Goal: Transaction & Acquisition: Purchase product/service

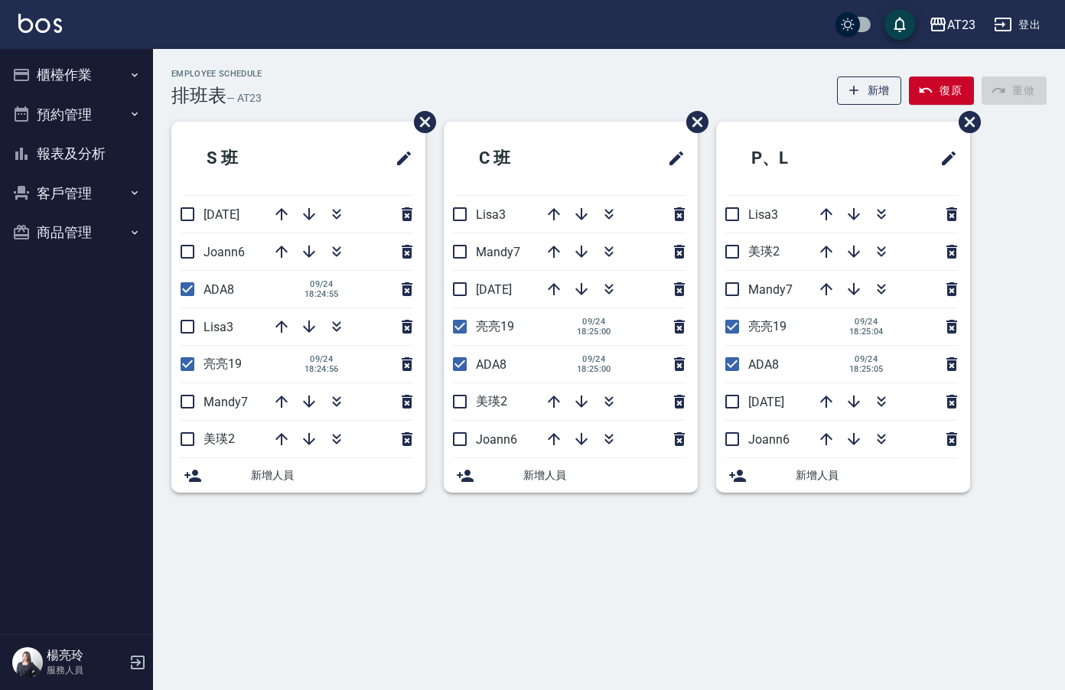
click at [288, 35] on div "AT23 登出" at bounding box center [532, 24] width 1065 height 49
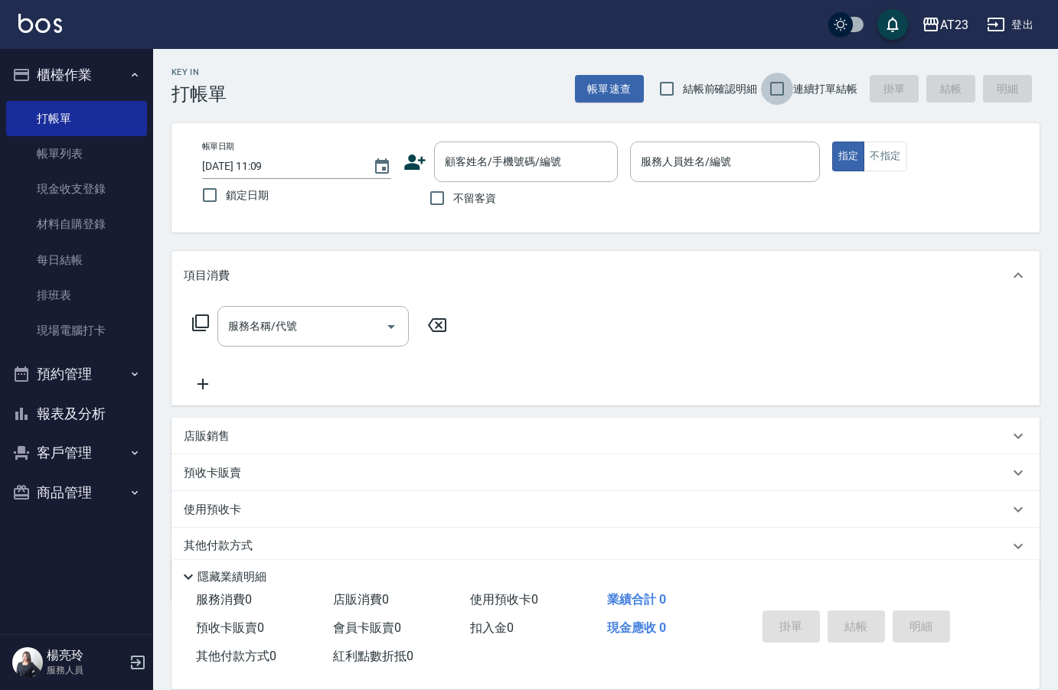
drag, startPoint x: 779, startPoint y: 87, endPoint x: 594, endPoint y: 164, distance: 200.4
click at [778, 87] on input "連續打單結帳" at bounding box center [777, 89] width 32 height 32
checkbox input "true"
click at [443, 195] on input "不留客資" at bounding box center [437, 198] width 32 height 32
checkbox input "true"
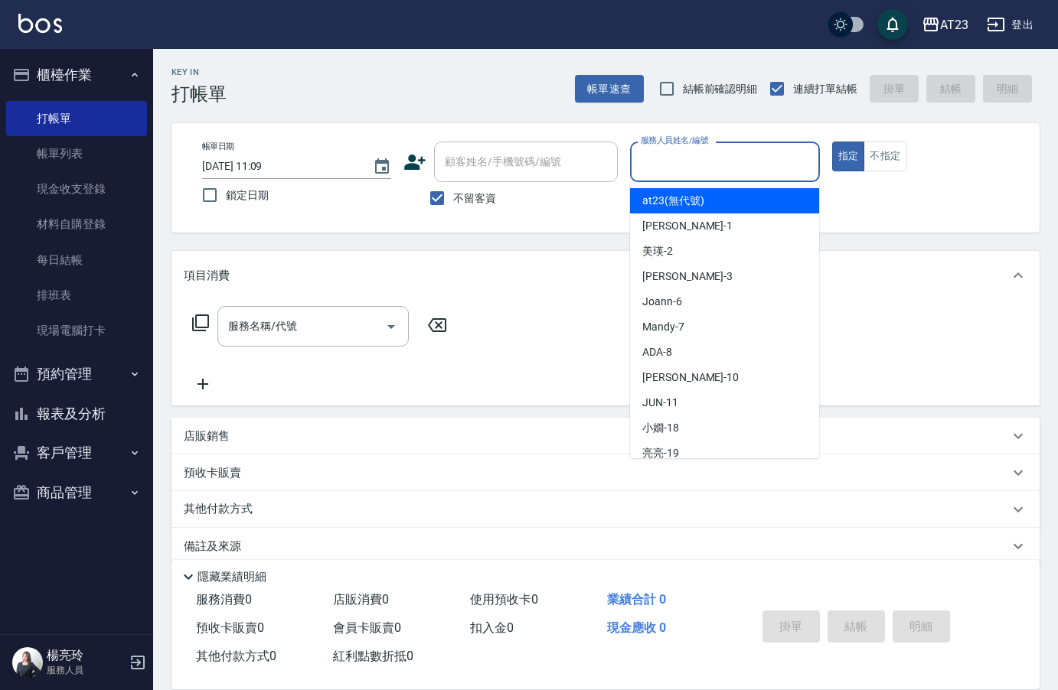
click at [773, 168] on input "服務人員姓名/編號" at bounding box center [724, 161] width 175 height 27
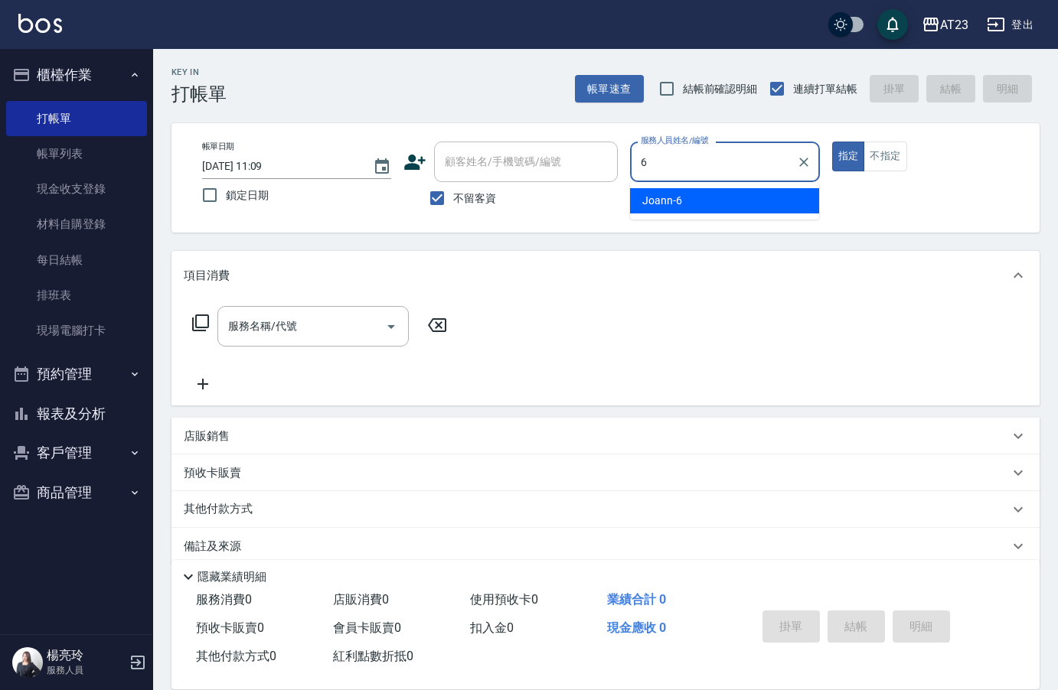
type input "Joann-6"
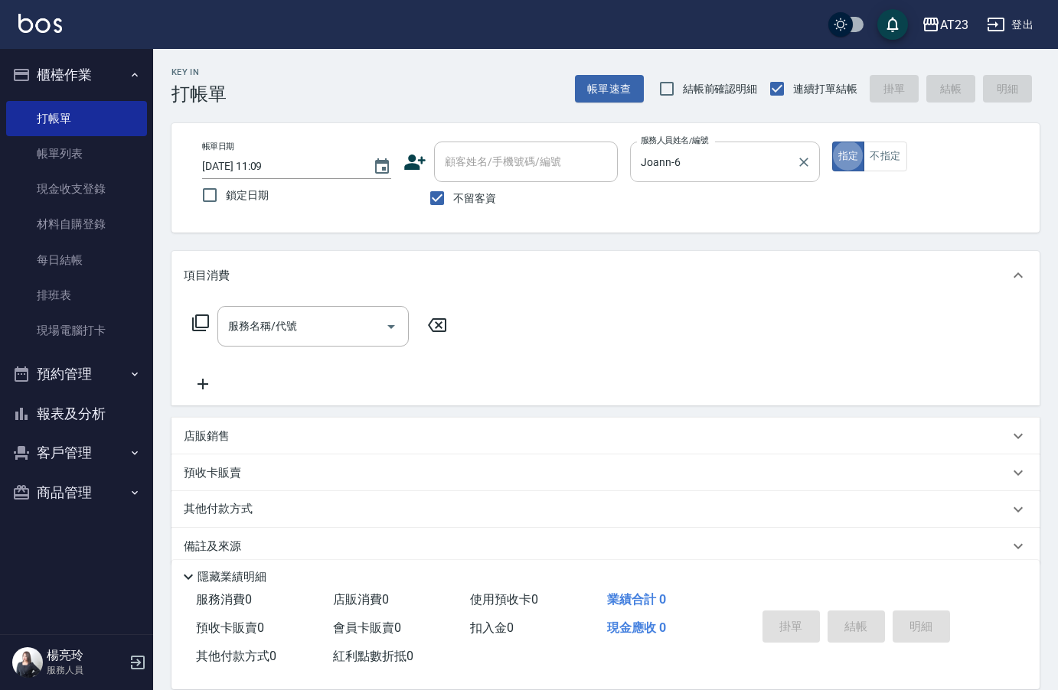
type button "true"
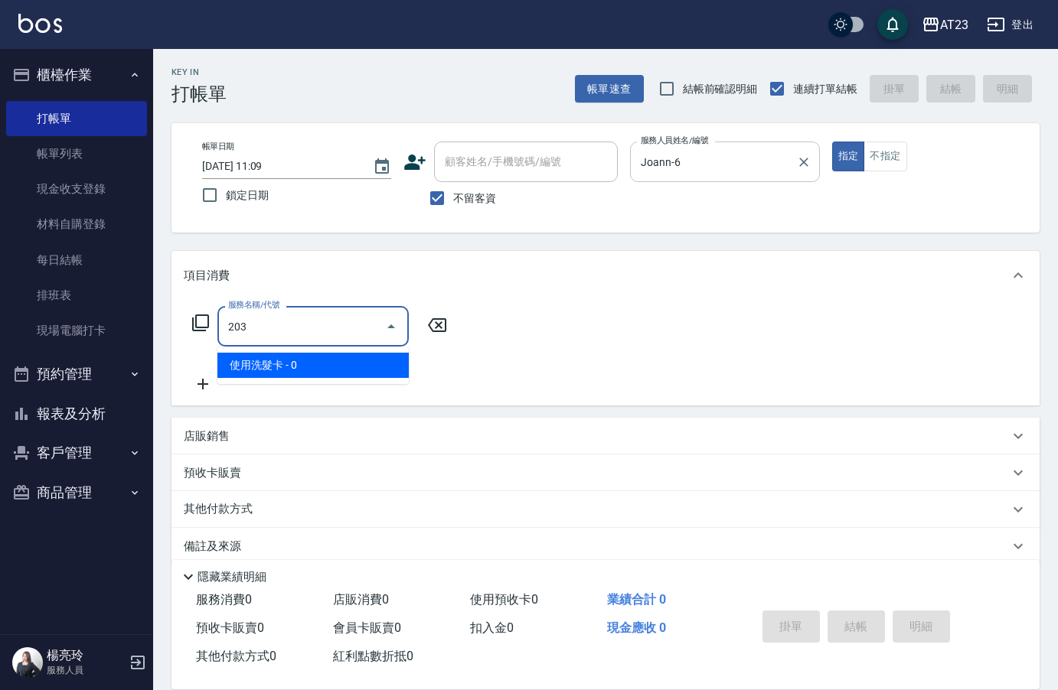
type input "使用洗髮卡(203)"
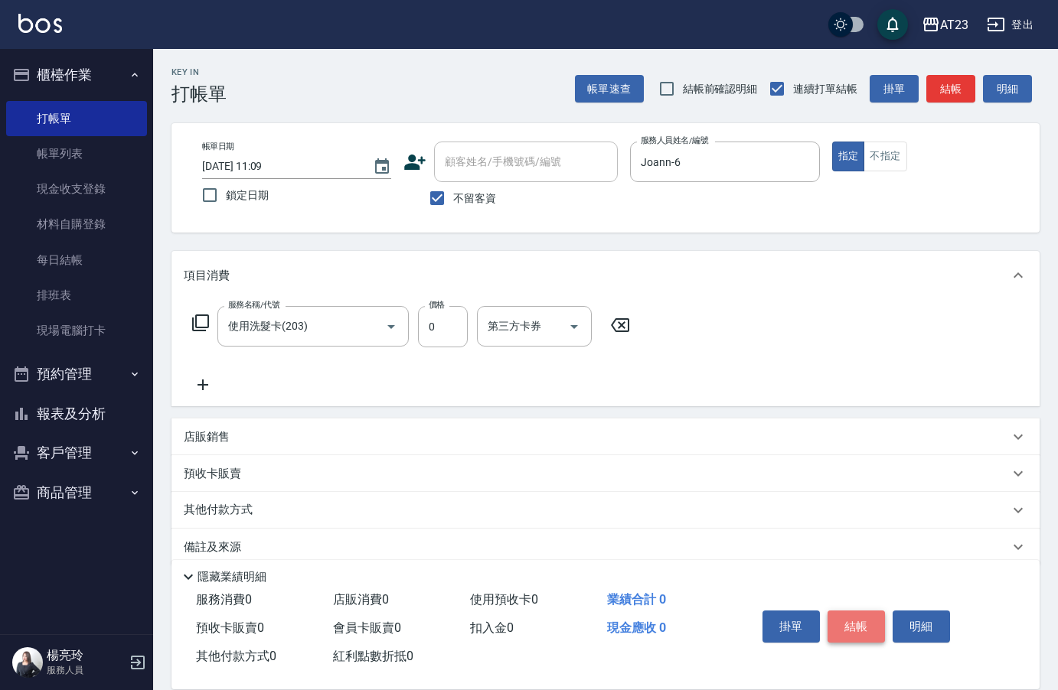
click at [871, 623] on button "結帳" at bounding box center [855, 627] width 57 height 32
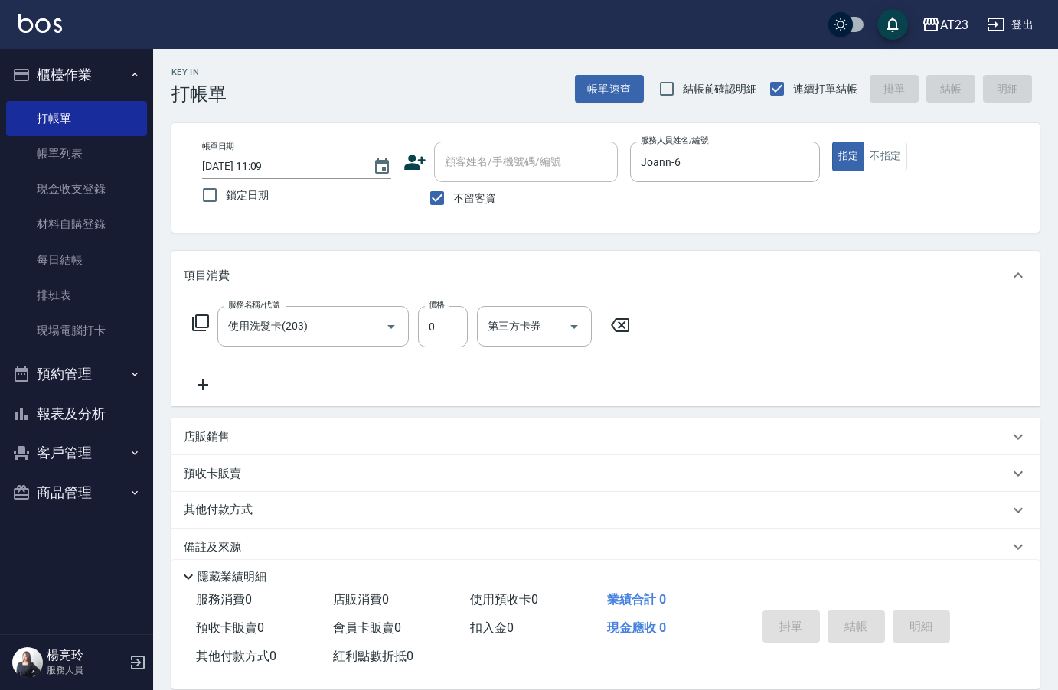
type input "2025/09/25 14:50"
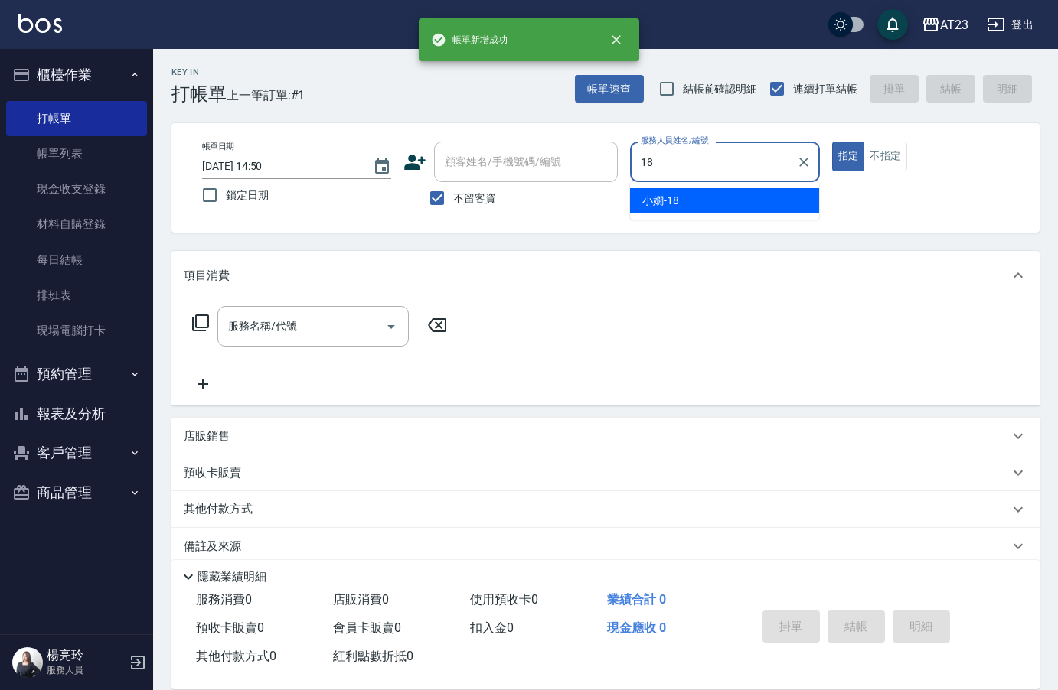
type input "小嫺-18"
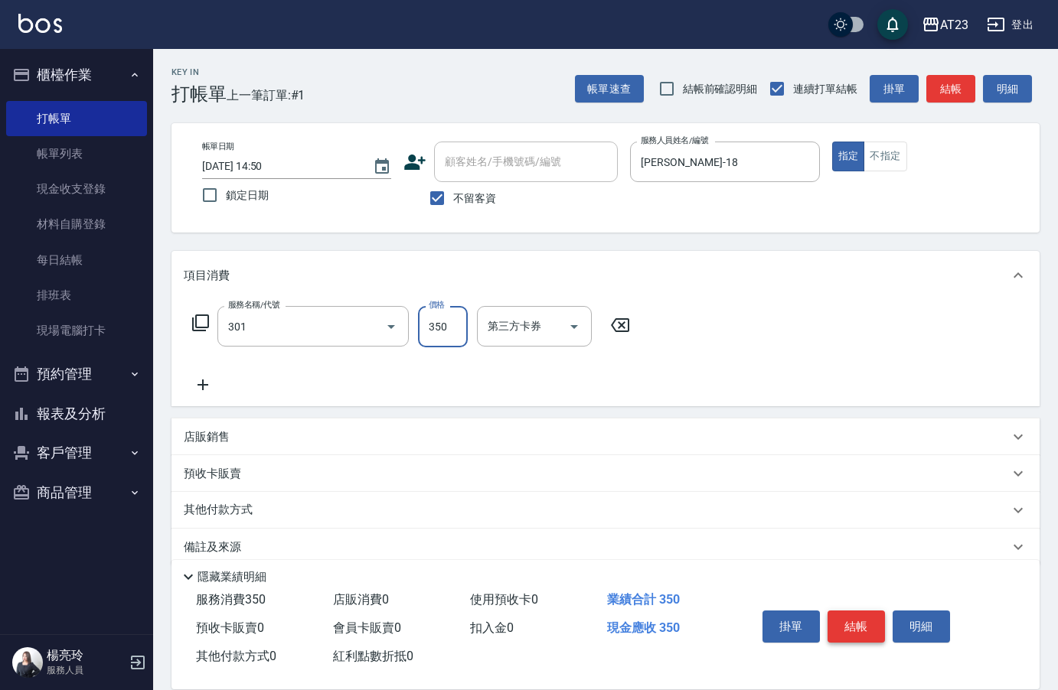
type input "造型剪髮(301)"
type input "400"
click at [187, 321] on div "服務名稱/代號 造型剪髮(301) 服務名稱/代號 價格 400 價格 第三方卡券 第三方卡券" at bounding box center [411, 326] width 455 height 41
click at [198, 325] on icon at bounding box center [200, 323] width 18 height 18
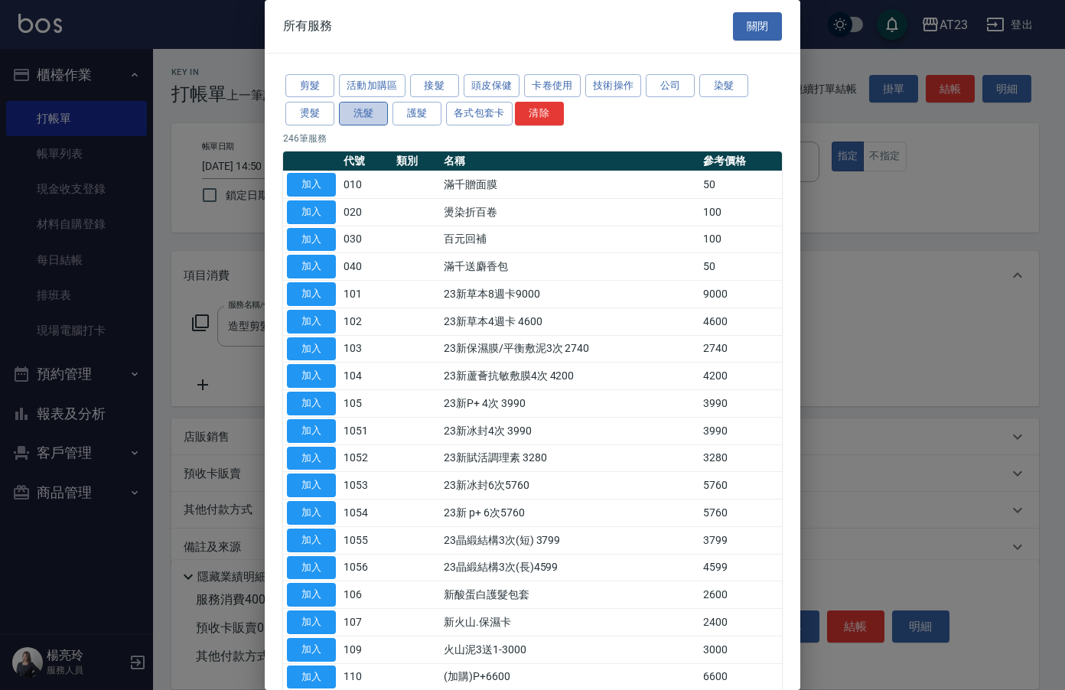
click at [352, 115] on button "洗髮" at bounding box center [363, 114] width 49 height 24
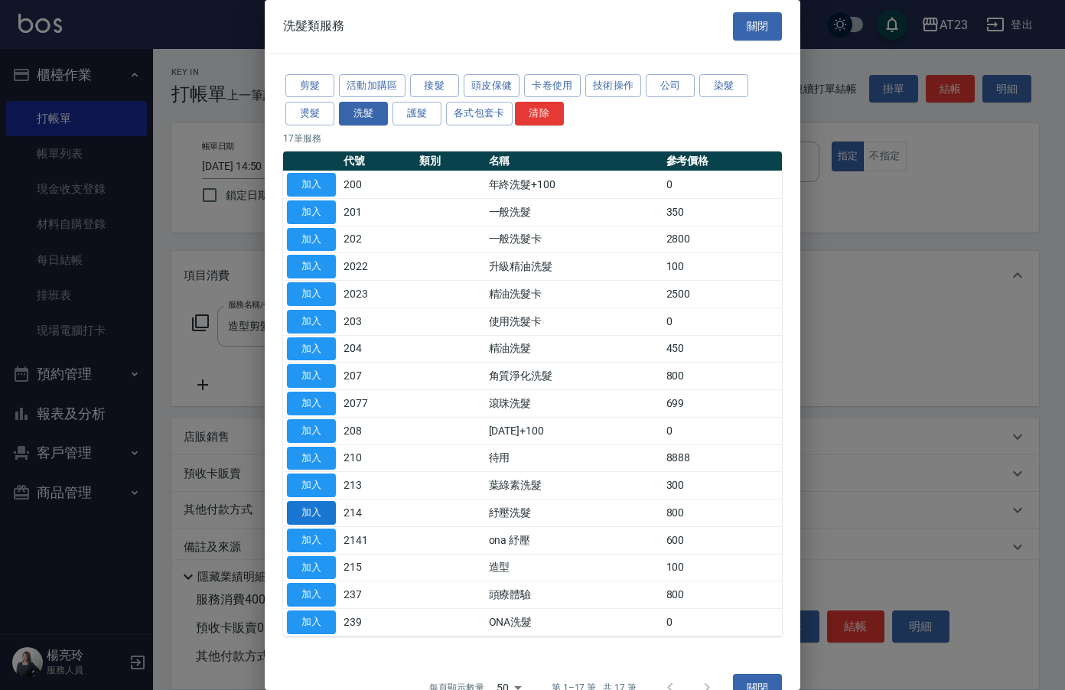
click at [311, 509] on button "加入" at bounding box center [311, 513] width 49 height 24
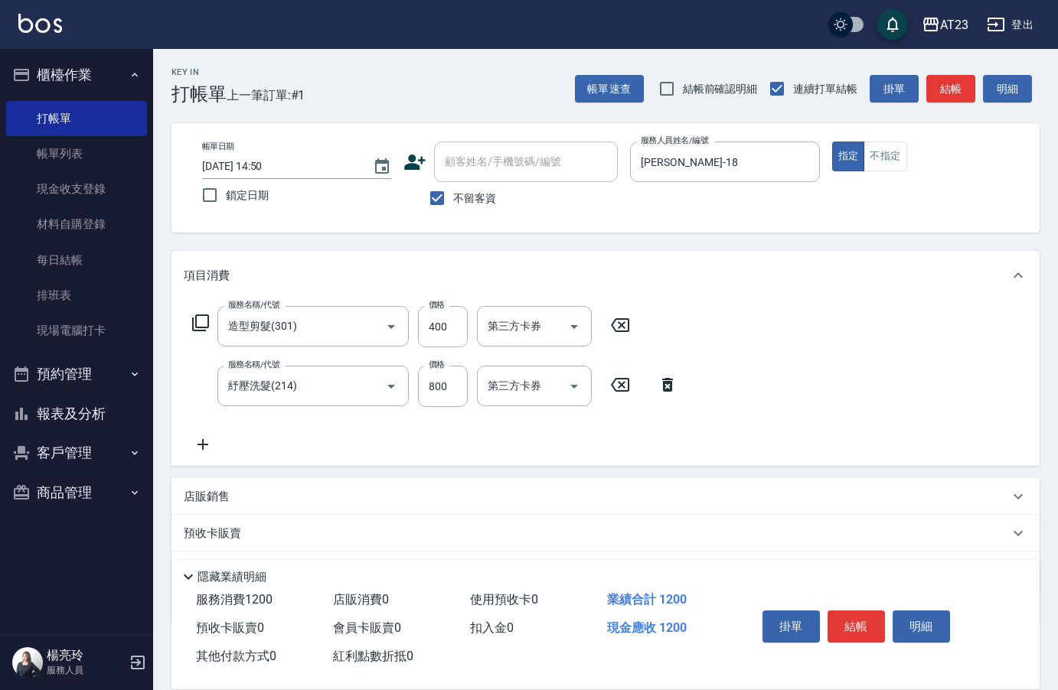
click at [198, 445] on icon at bounding box center [202, 444] width 11 height 11
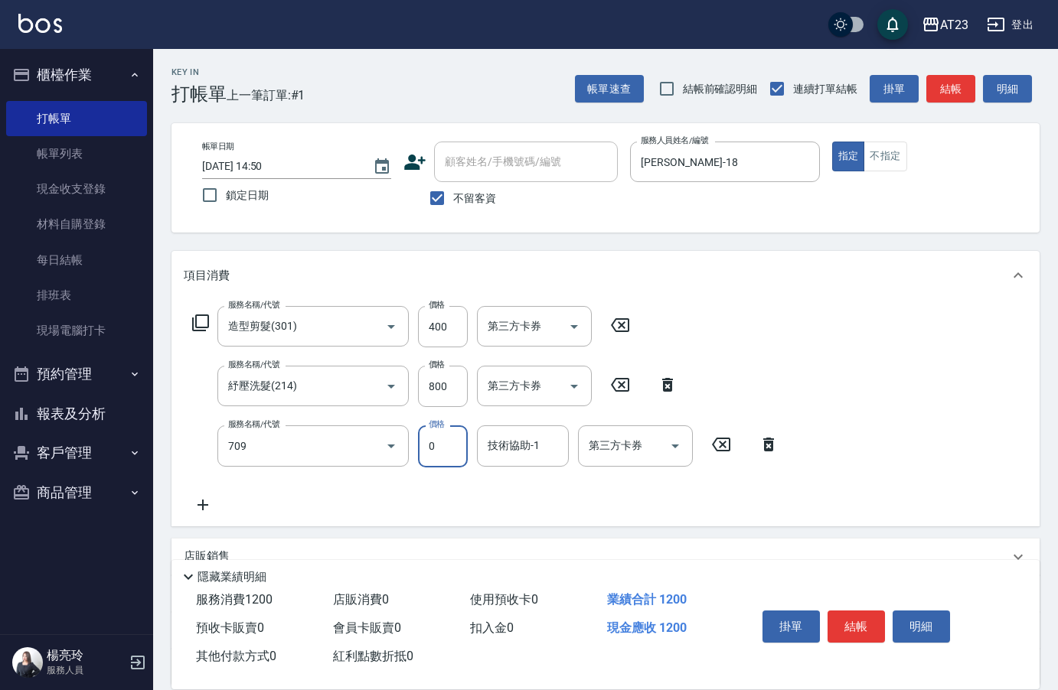
type input "互助90(709)"
click at [502, 438] on div "技術協助-1 技術協助-1" at bounding box center [523, 445] width 92 height 41
type input "Penny-30"
click at [878, 611] on button "結帳" at bounding box center [855, 627] width 57 height 32
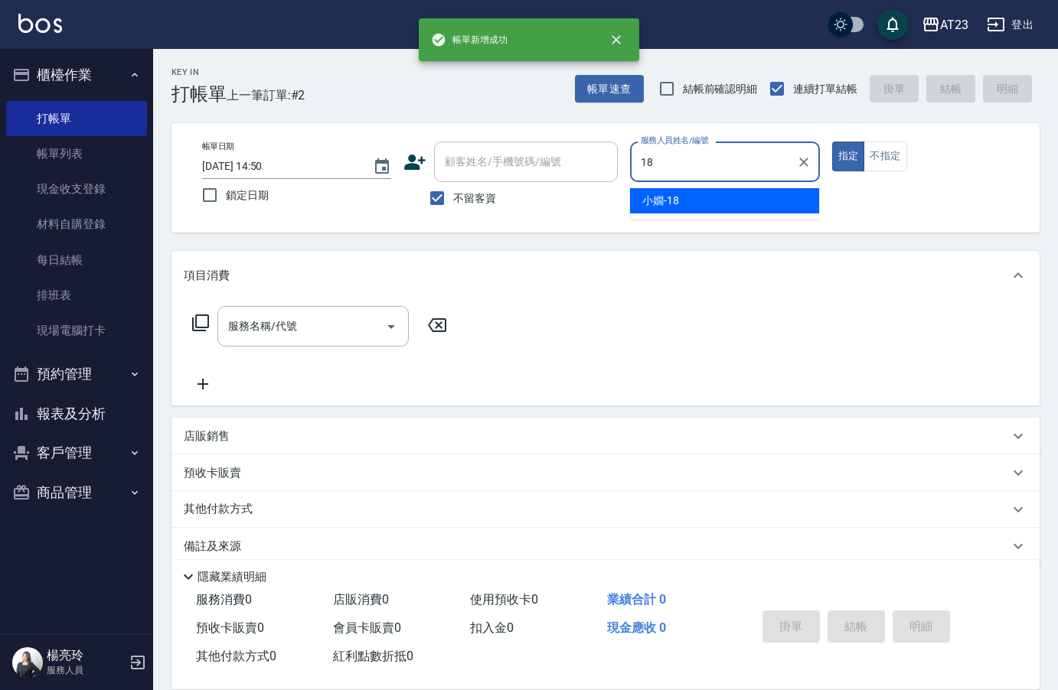
type input "小嫺-18"
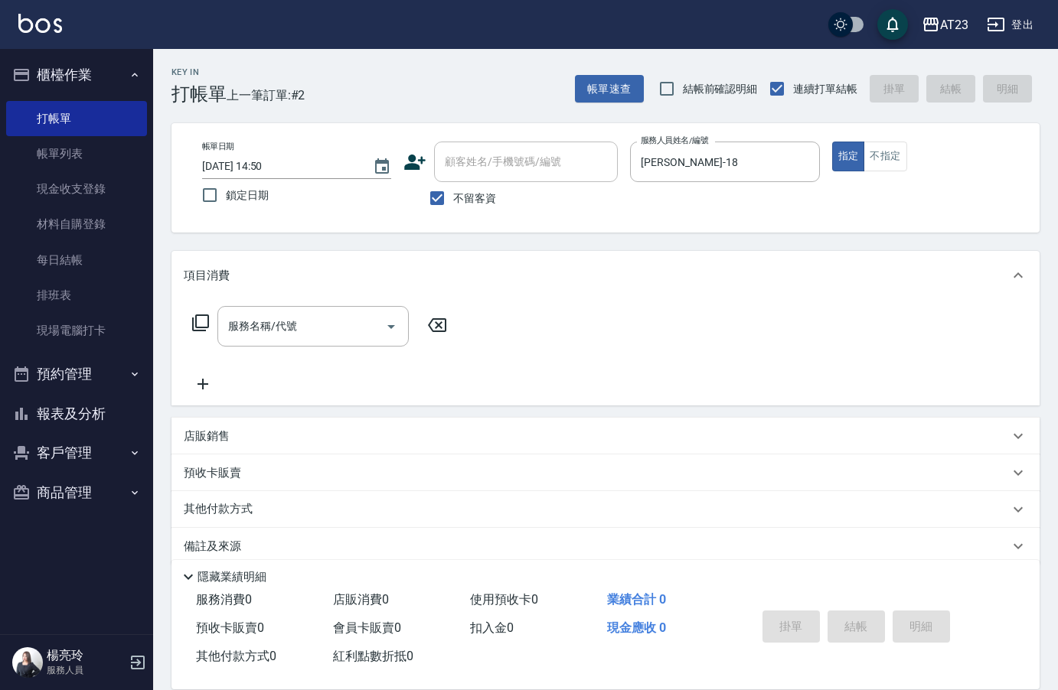
click at [213, 321] on div "服務名稱/代號 服務名稱/代號" at bounding box center [320, 326] width 272 height 41
click at [197, 323] on icon at bounding box center [200, 323] width 17 height 17
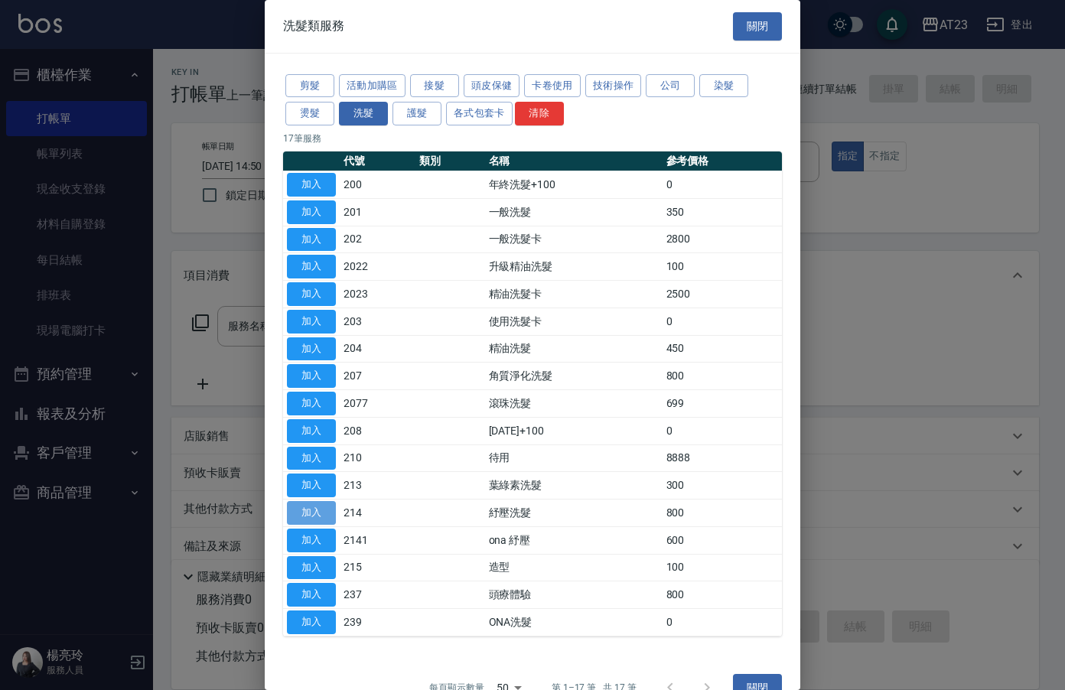
click at [310, 504] on button "加入" at bounding box center [311, 513] width 49 height 24
type input "紓壓洗髮(214)"
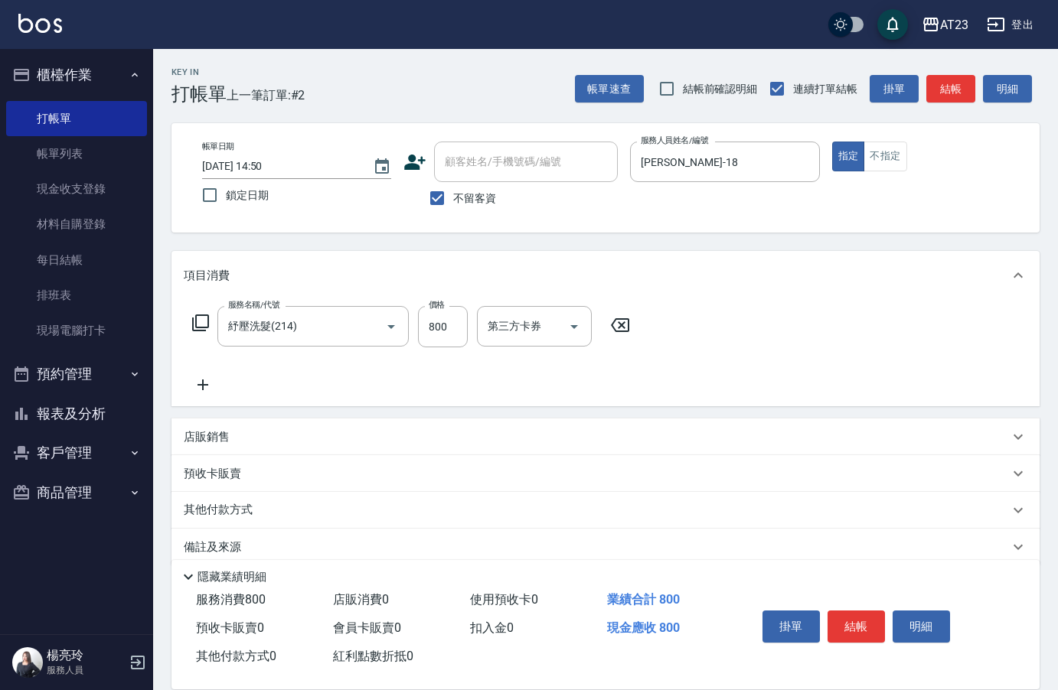
click at [210, 386] on icon at bounding box center [203, 385] width 38 height 18
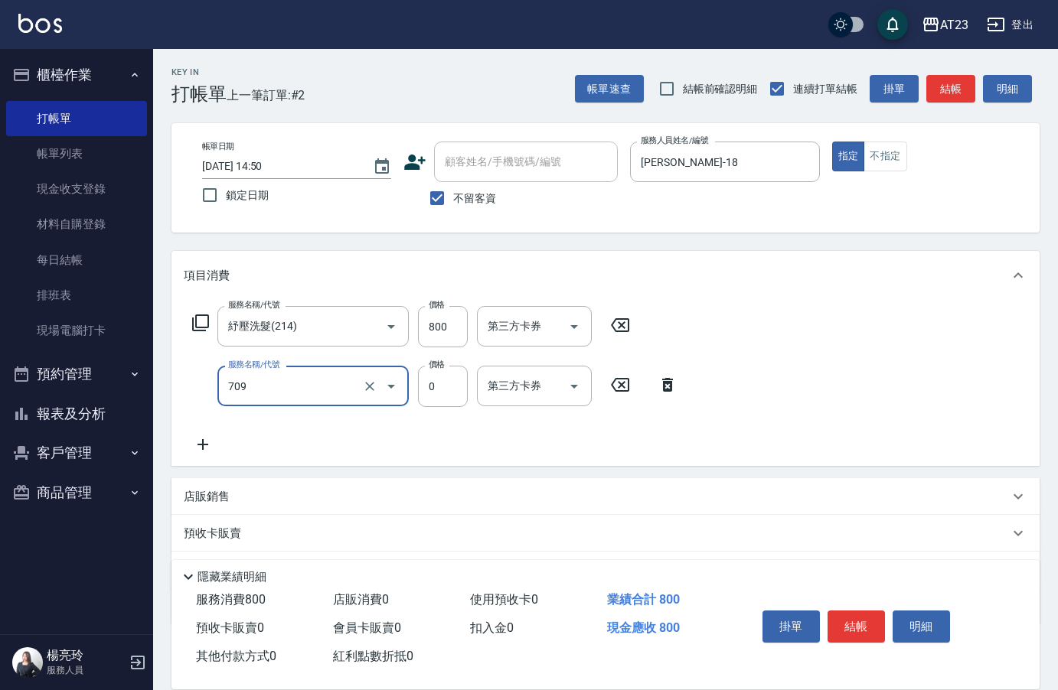
type input "互助90(709)"
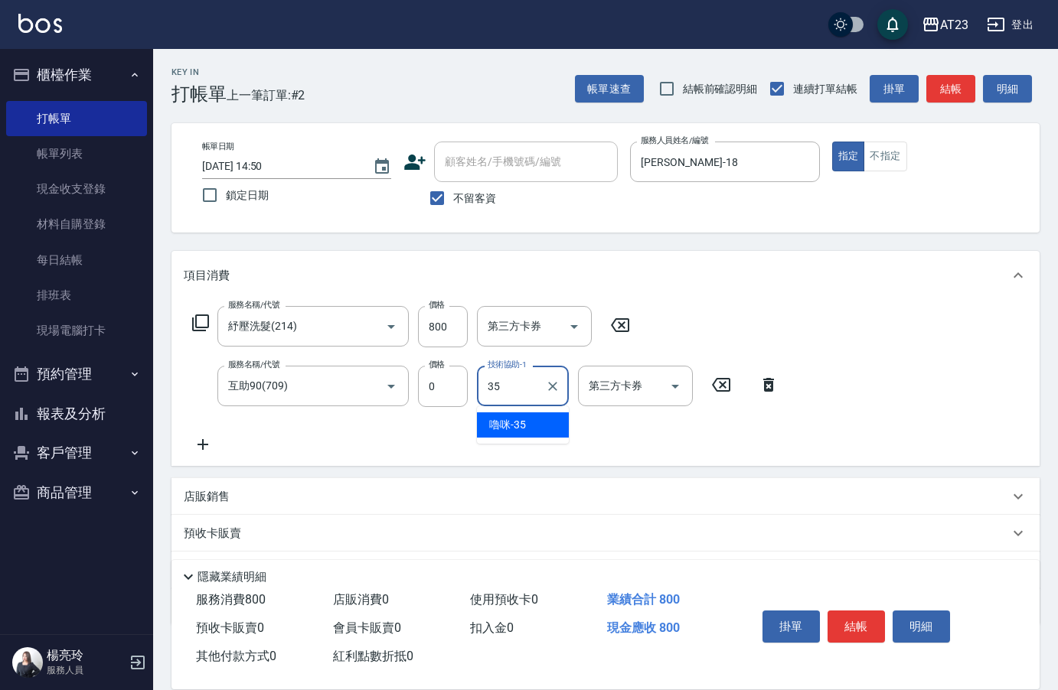
type input "嚕咪-35"
click at [846, 619] on button "結帳" at bounding box center [855, 627] width 57 height 32
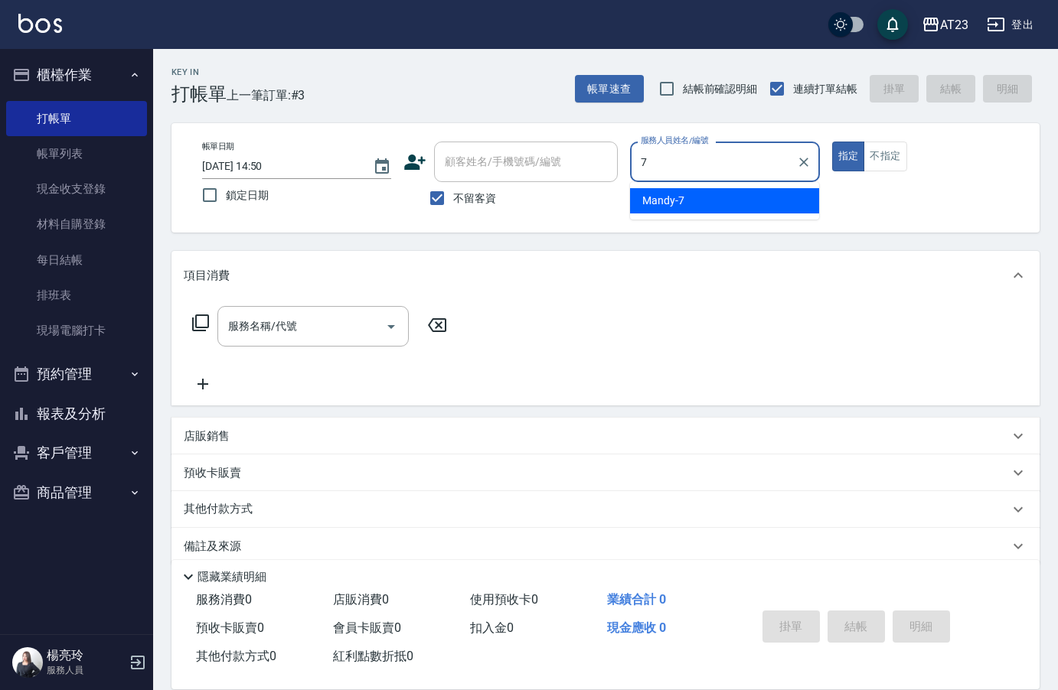
type input "Mandy-7"
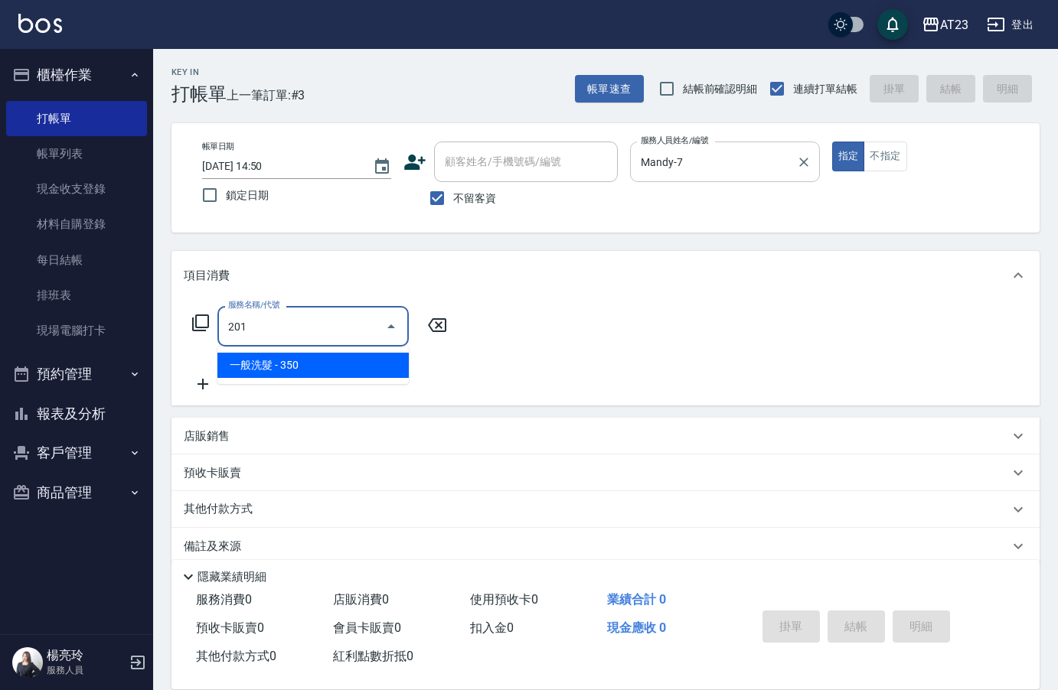
type input "一般洗髮(201)"
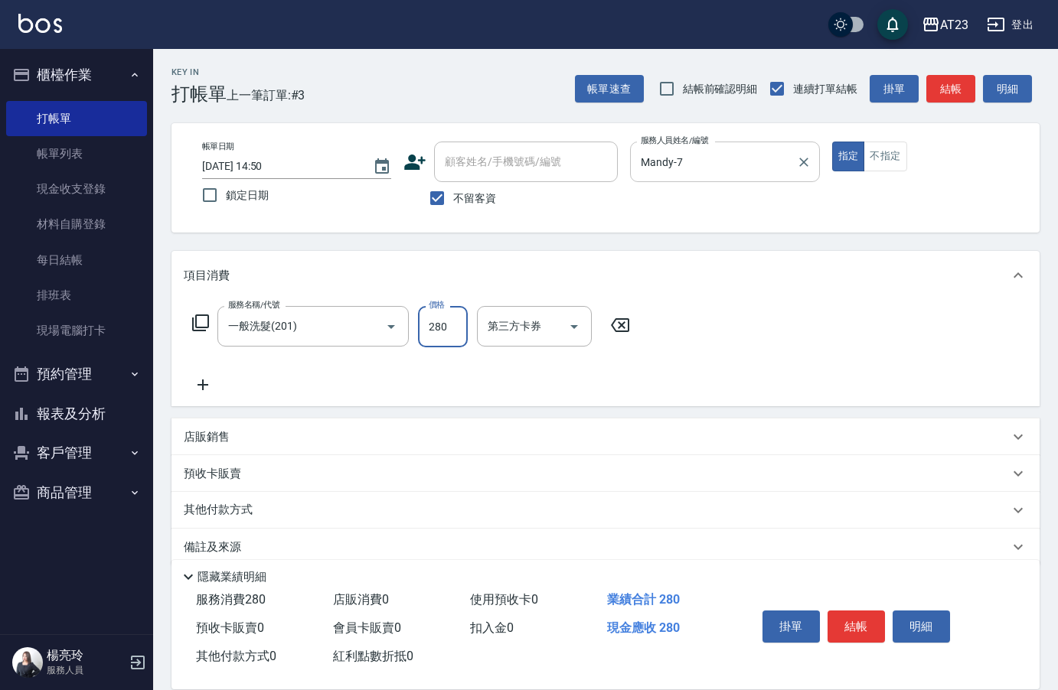
type input "280"
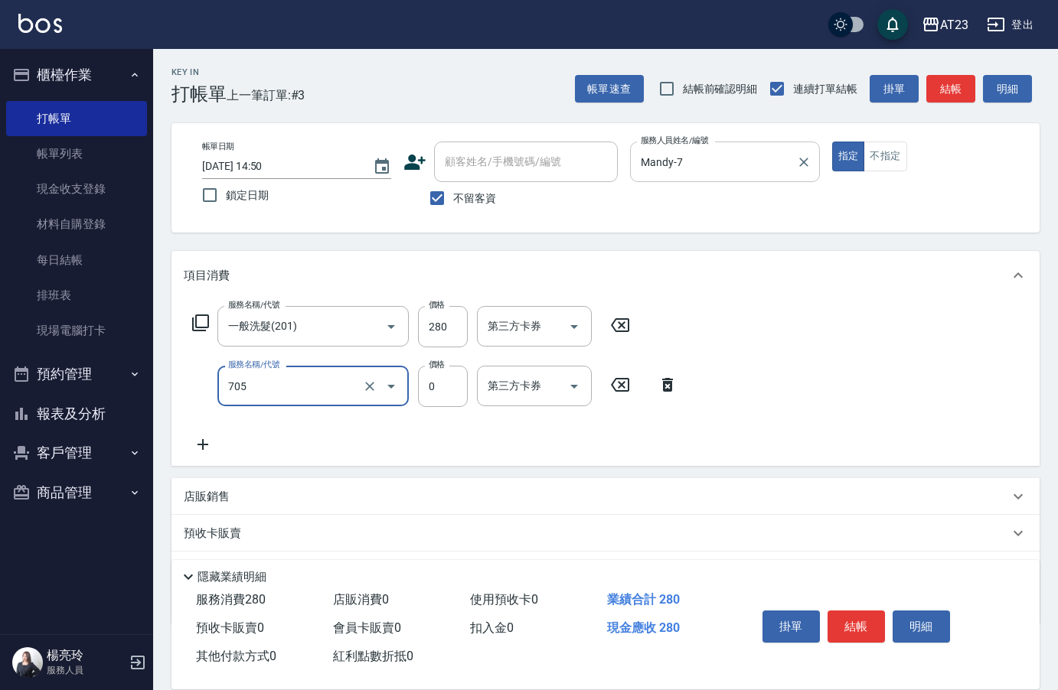
type input "互助50(705)"
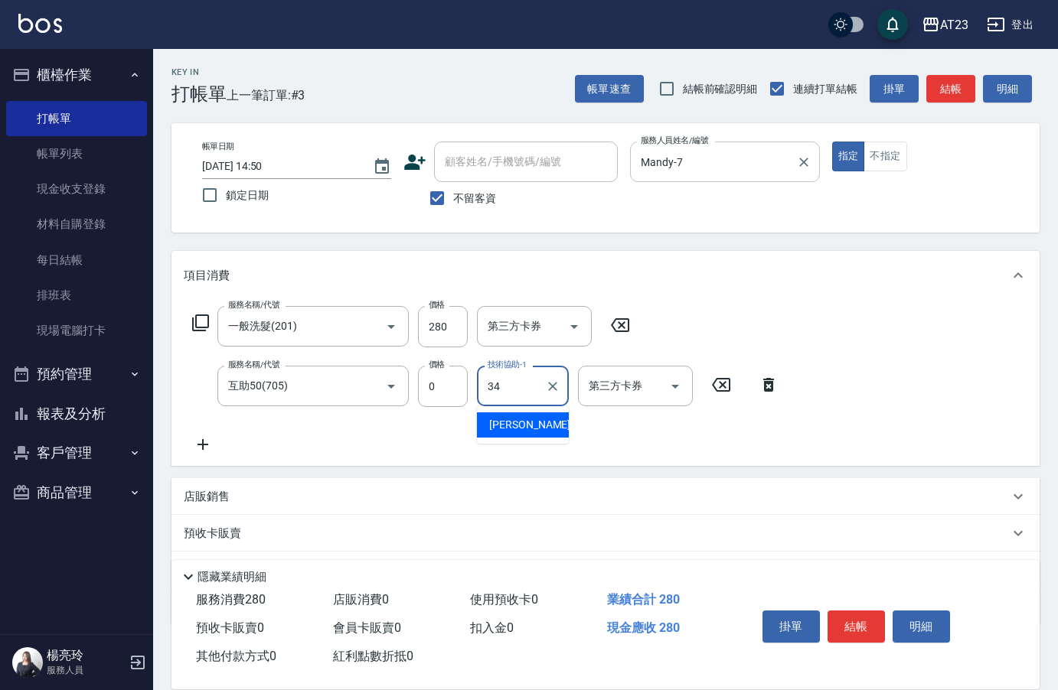
type input "Amy-34"
click at [870, 615] on button "結帳" at bounding box center [855, 627] width 57 height 32
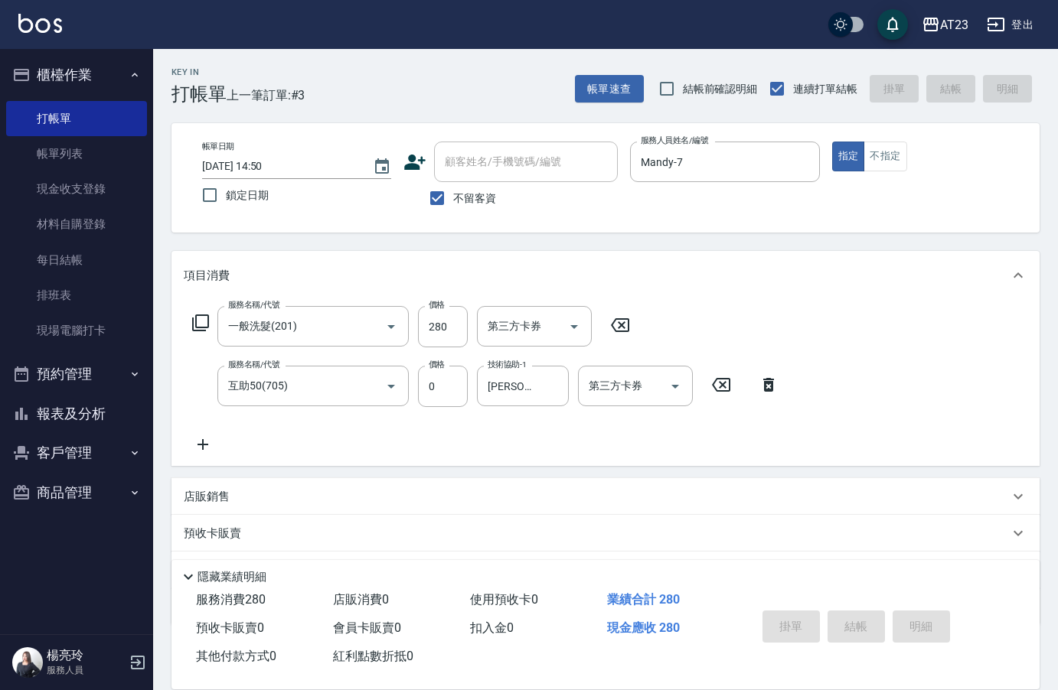
type input "2025/09/25 14:55"
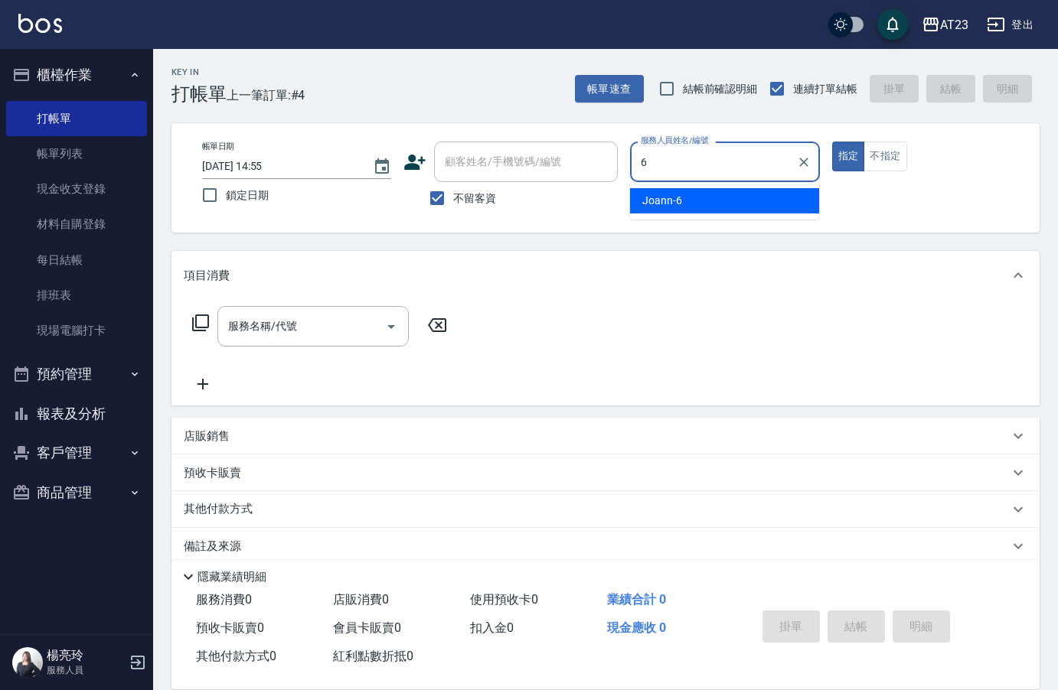
type input "Joann-6"
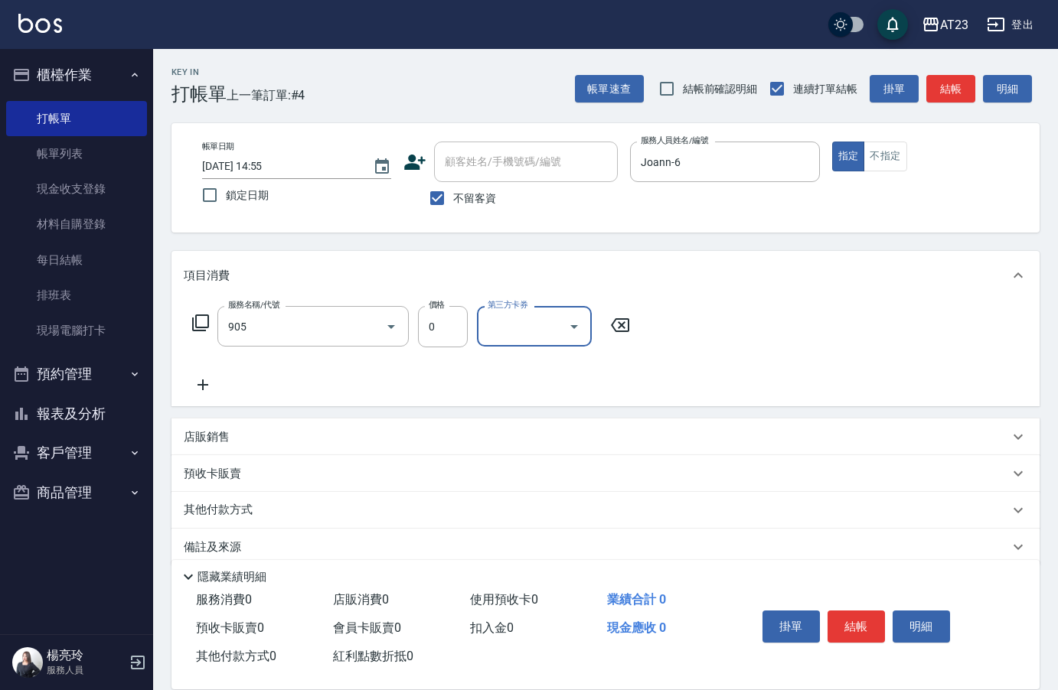
type input "頭皮卡使用(905)"
click at [875, 613] on button "結帳" at bounding box center [855, 627] width 57 height 32
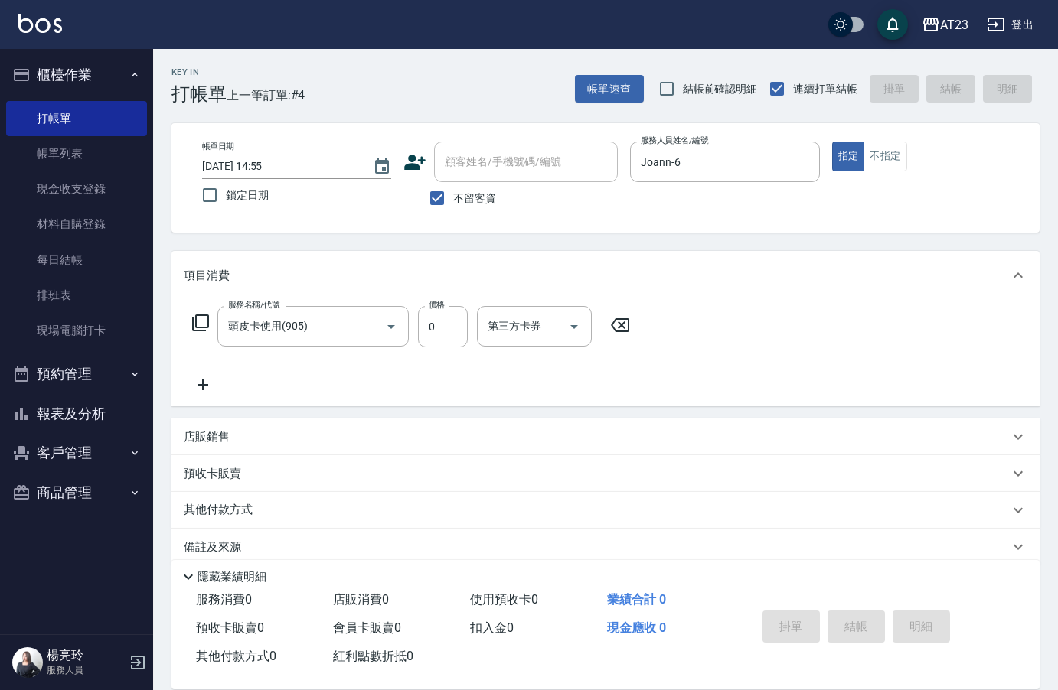
type input "2025/09/25 14:56"
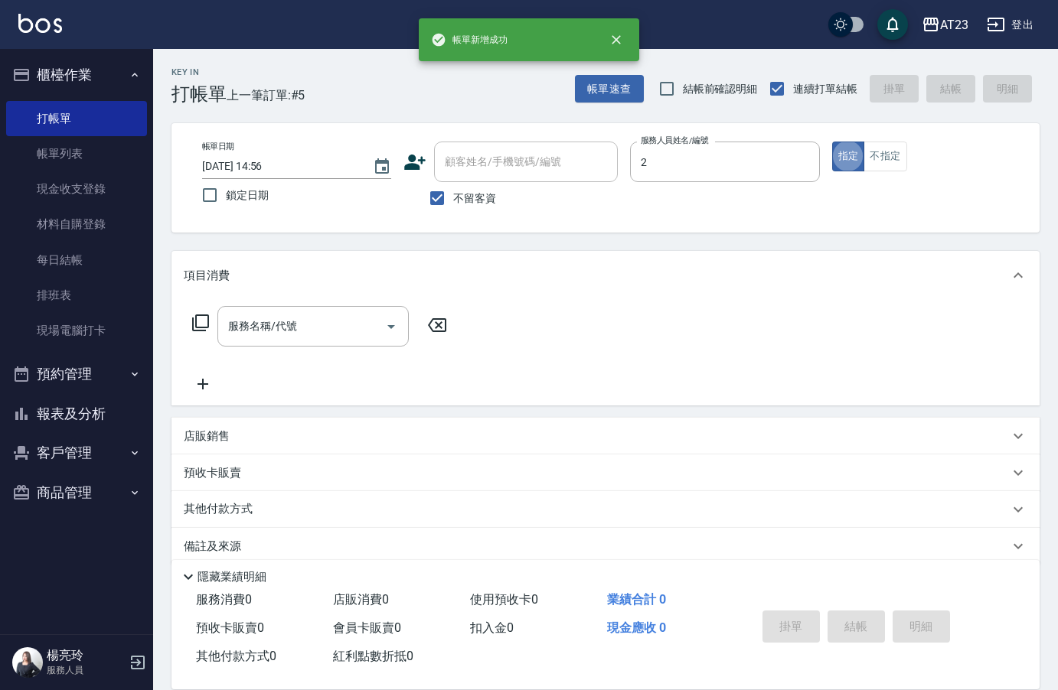
type input "美瑛-2"
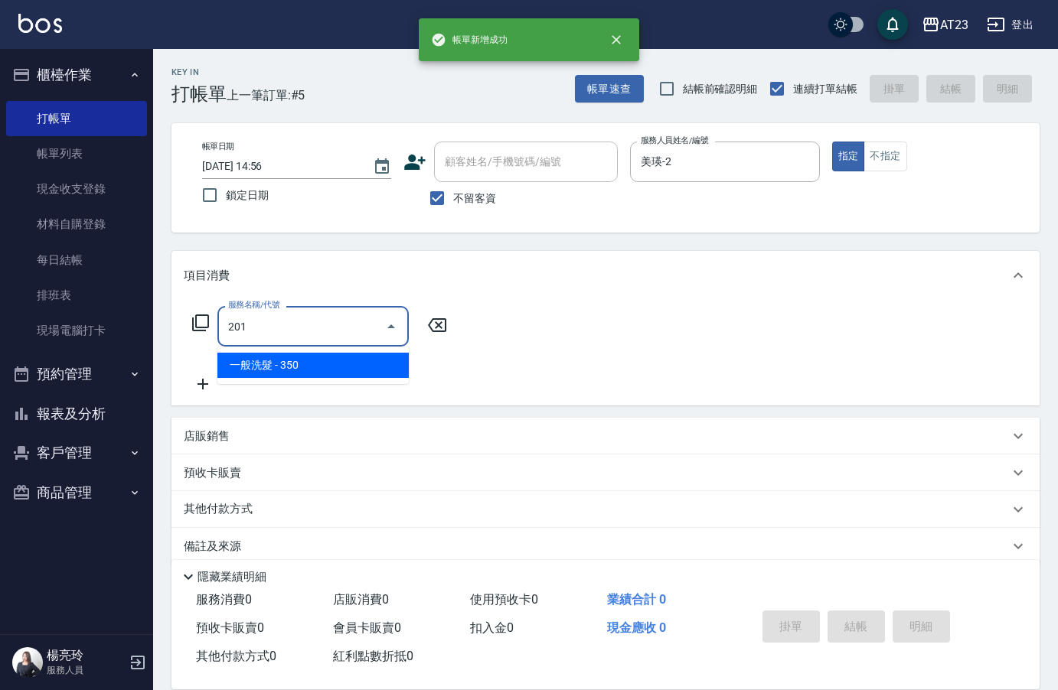
type input "一般洗髮(201)"
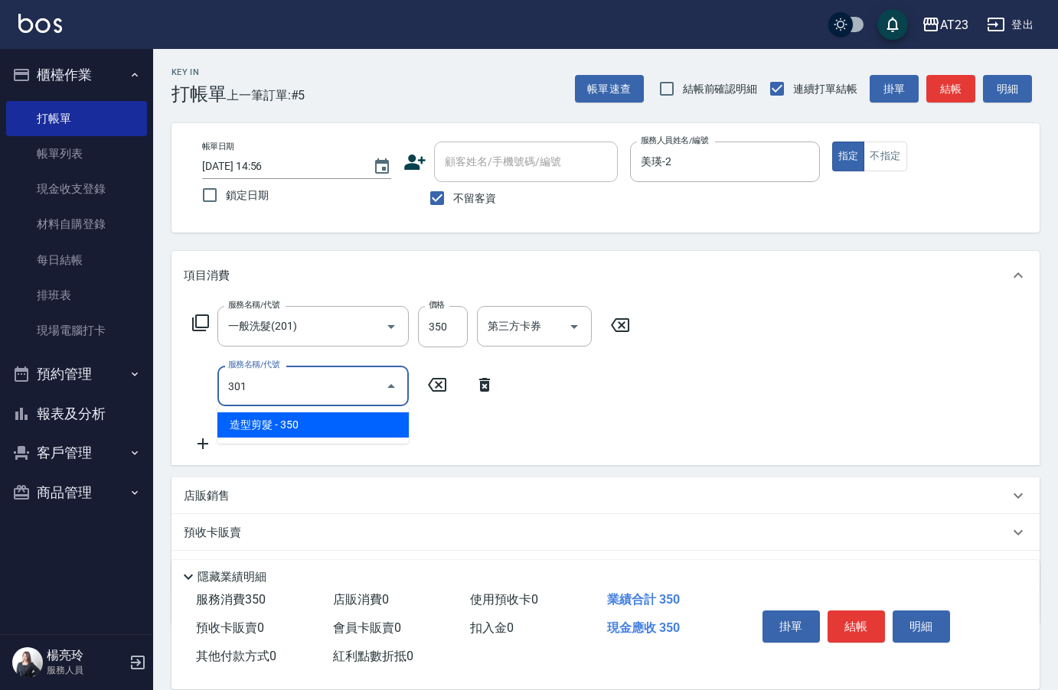
type input "造型剪髮(301)"
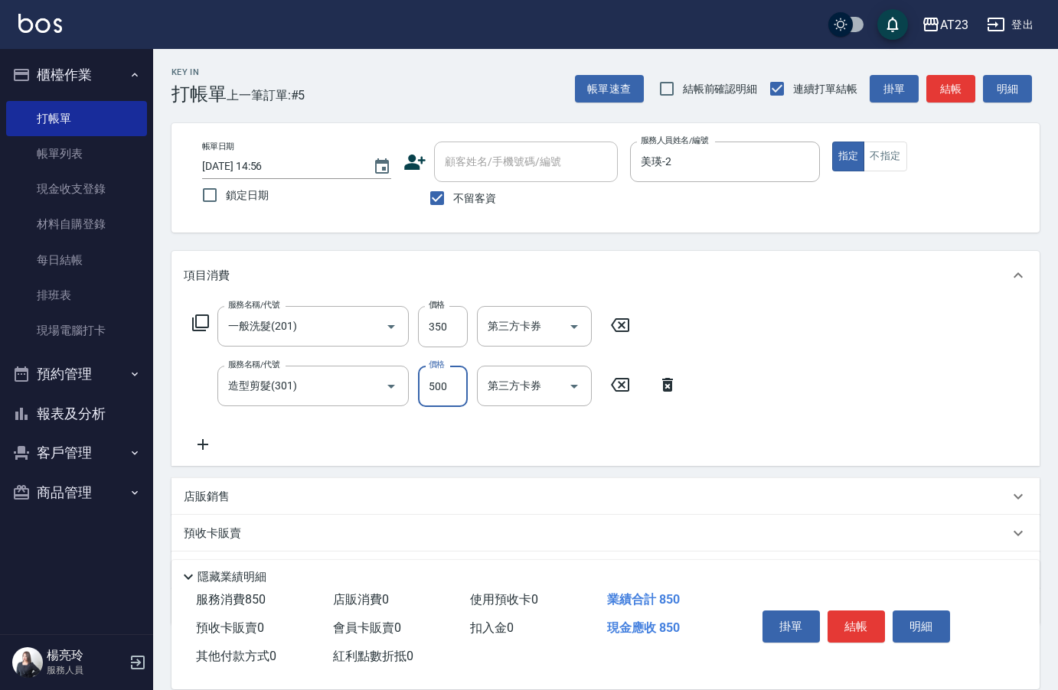
type input "500"
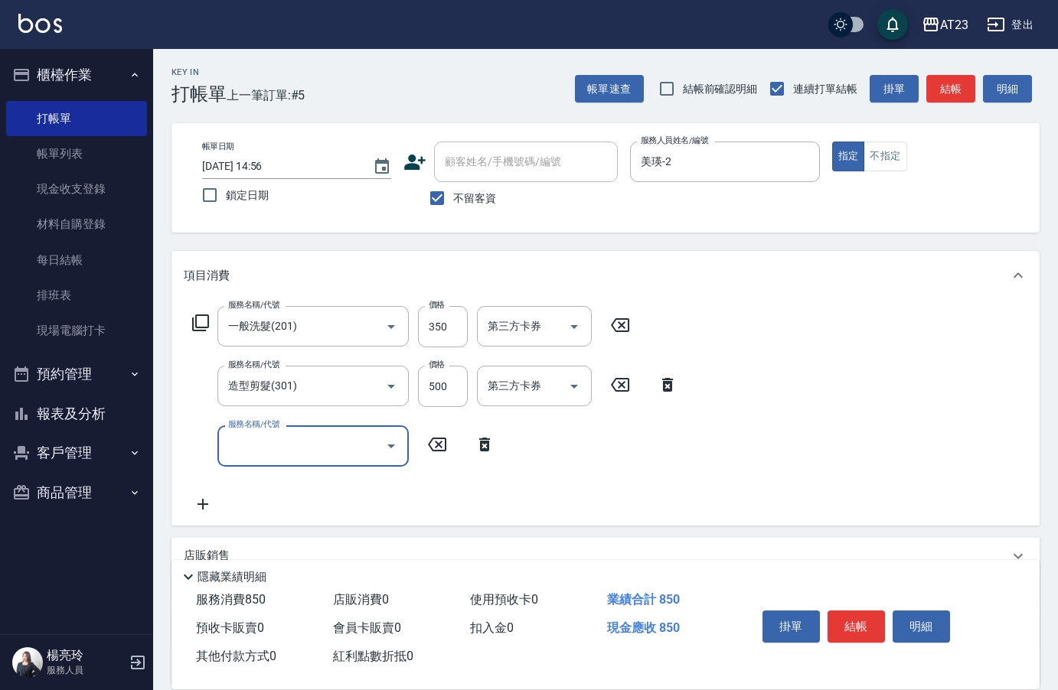
type input "0"
type input "互助50(705)"
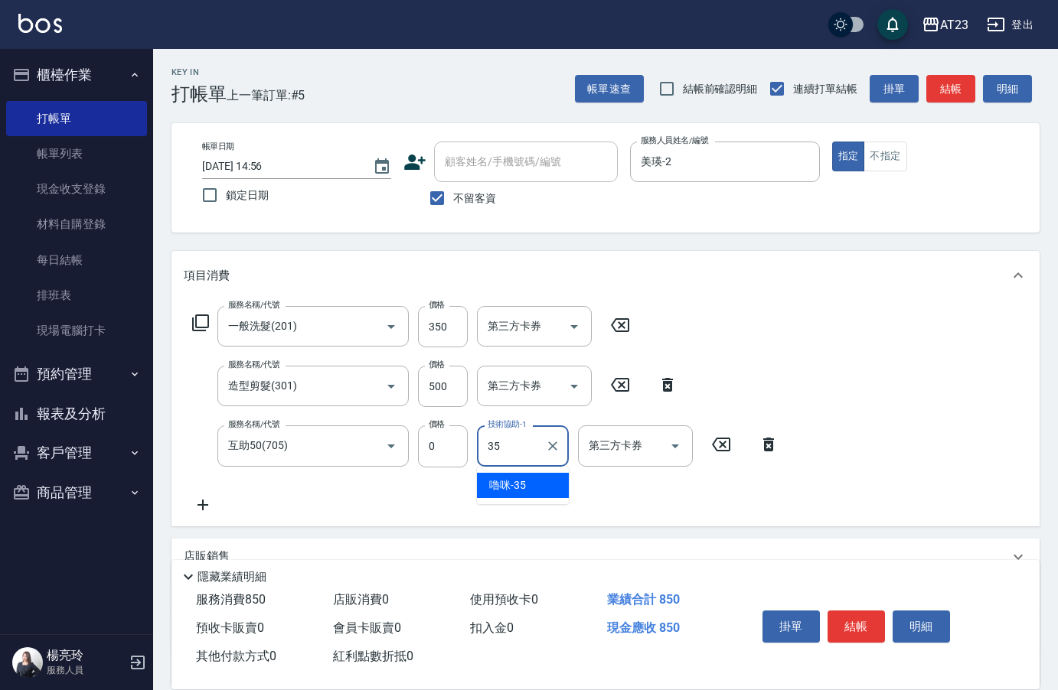
type input "嚕咪-35"
click at [875, 613] on button "結帳" at bounding box center [855, 627] width 57 height 32
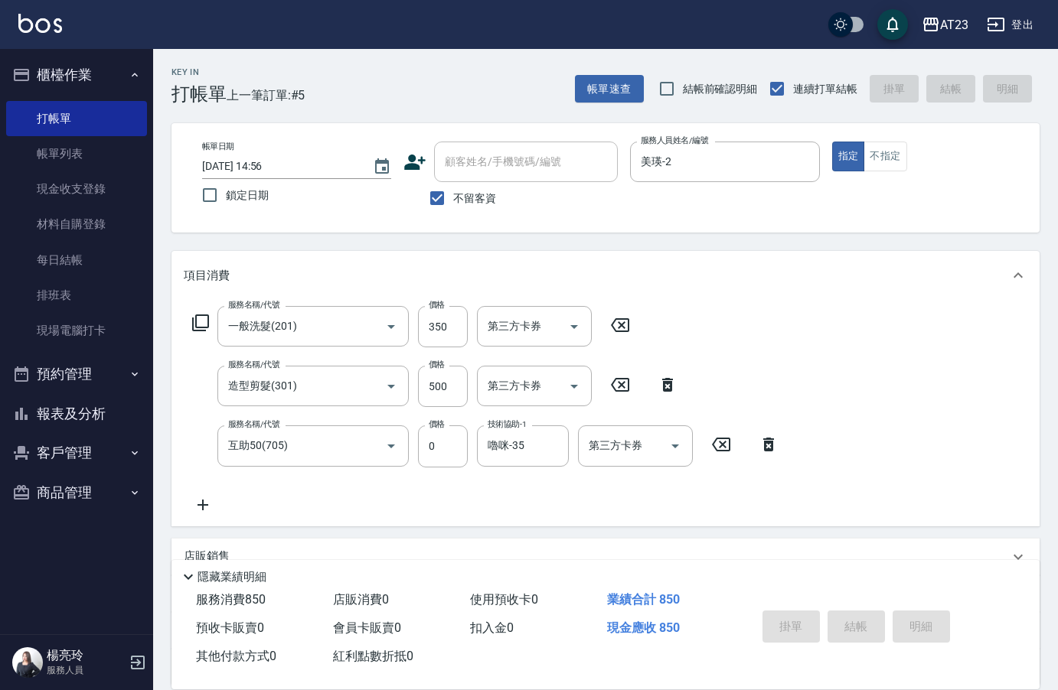
type input "2025/09/25 14:57"
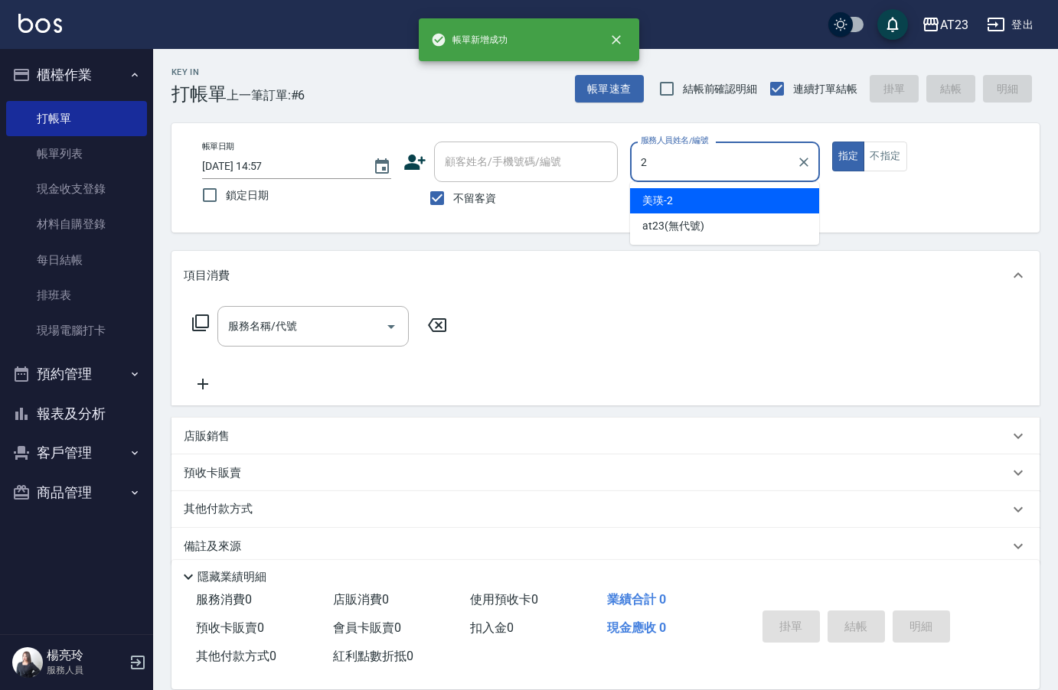
type input "美瑛-2"
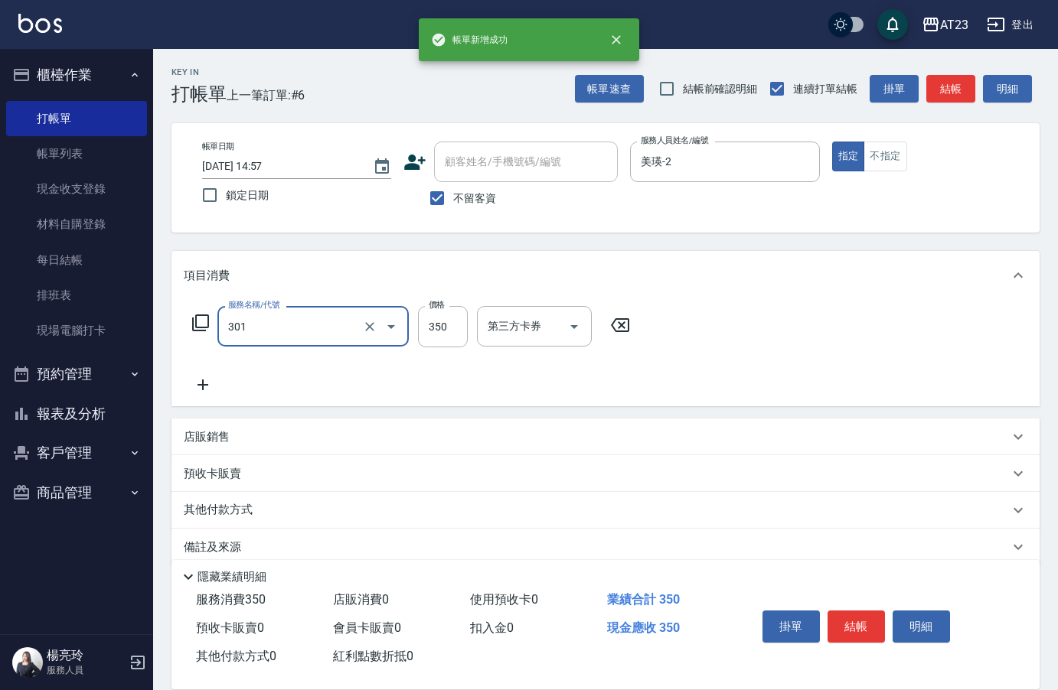
type input "造型剪髮(301)"
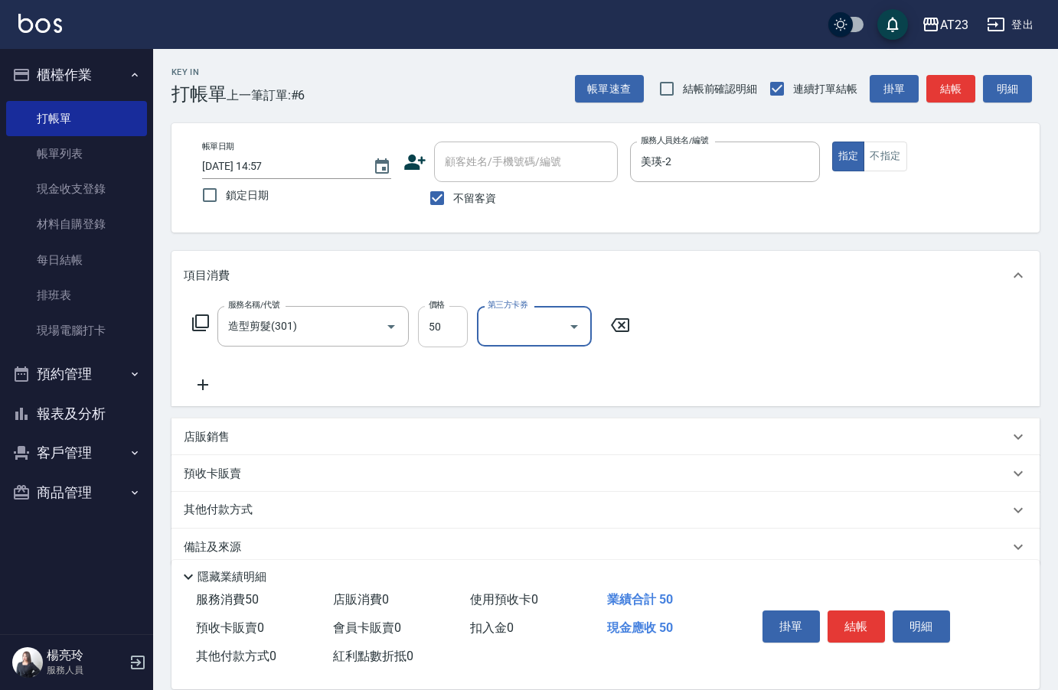
click at [436, 325] on input "50" at bounding box center [443, 326] width 50 height 41
type input "500"
click at [862, 626] on button "結帳" at bounding box center [855, 627] width 57 height 32
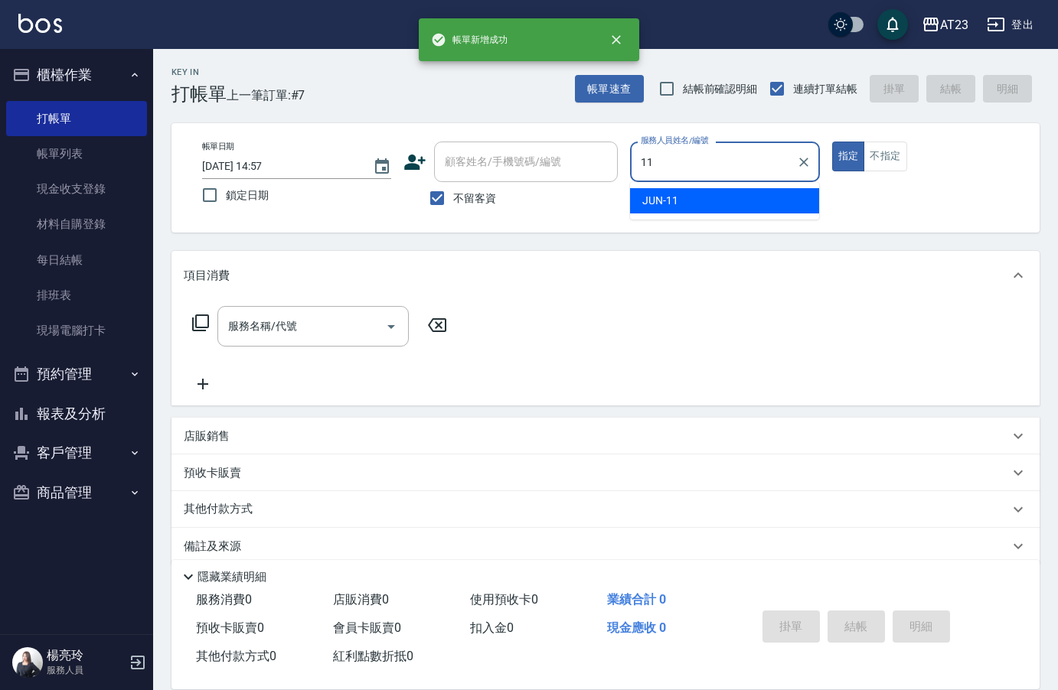
type input "JUN-11"
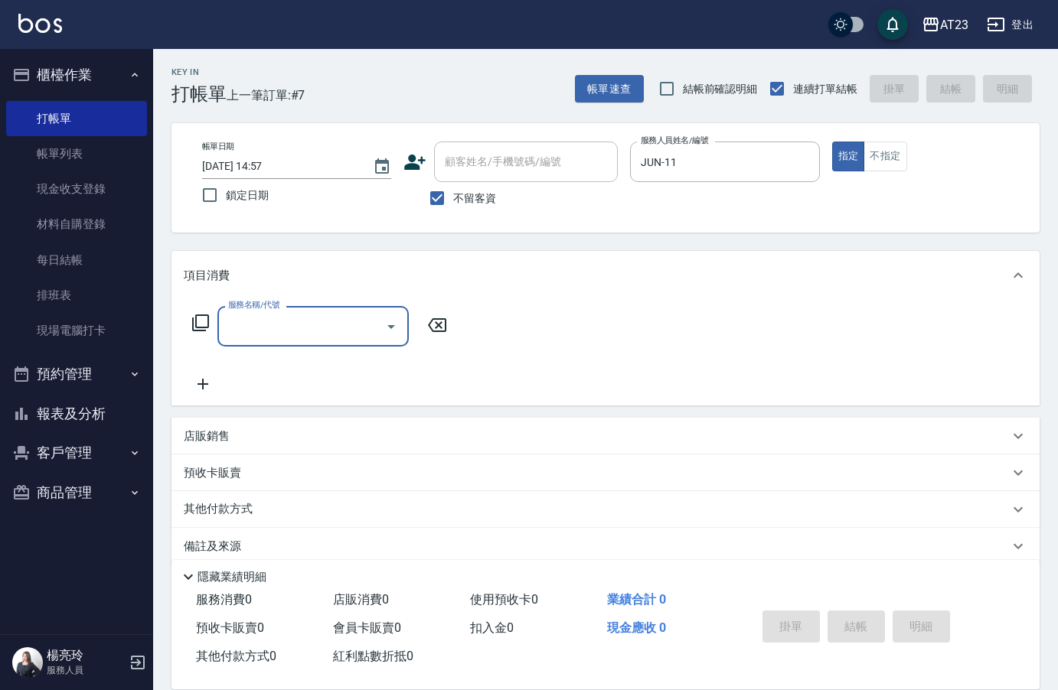
type input "1"
type input "使用洗髮卡(203)"
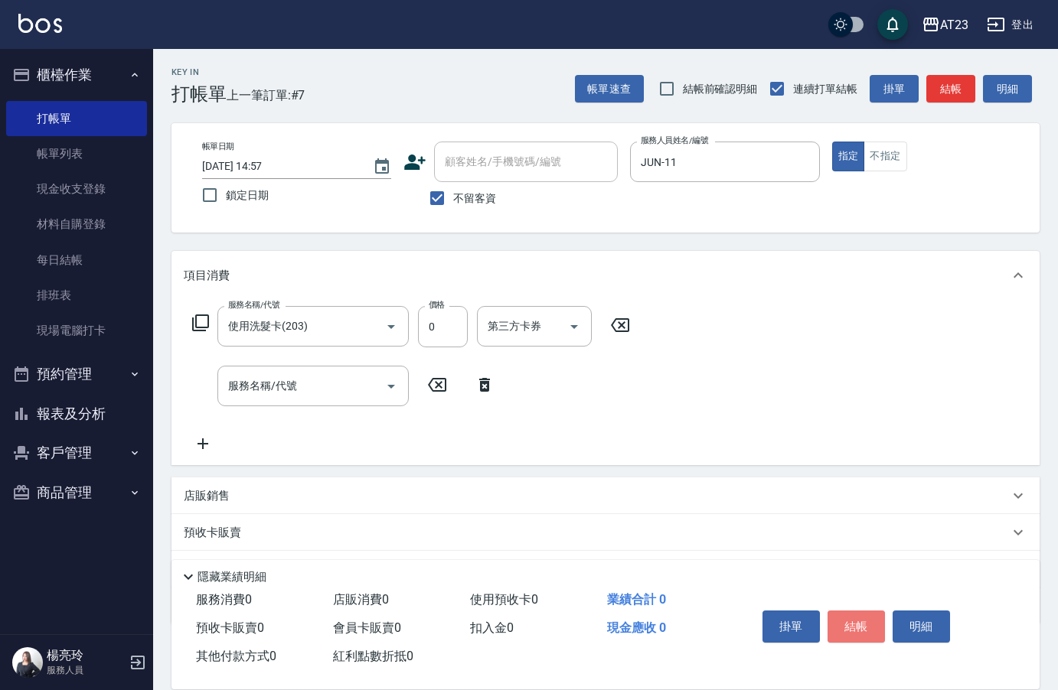
click at [862, 626] on button "結帳" at bounding box center [855, 627] width 57 height 32
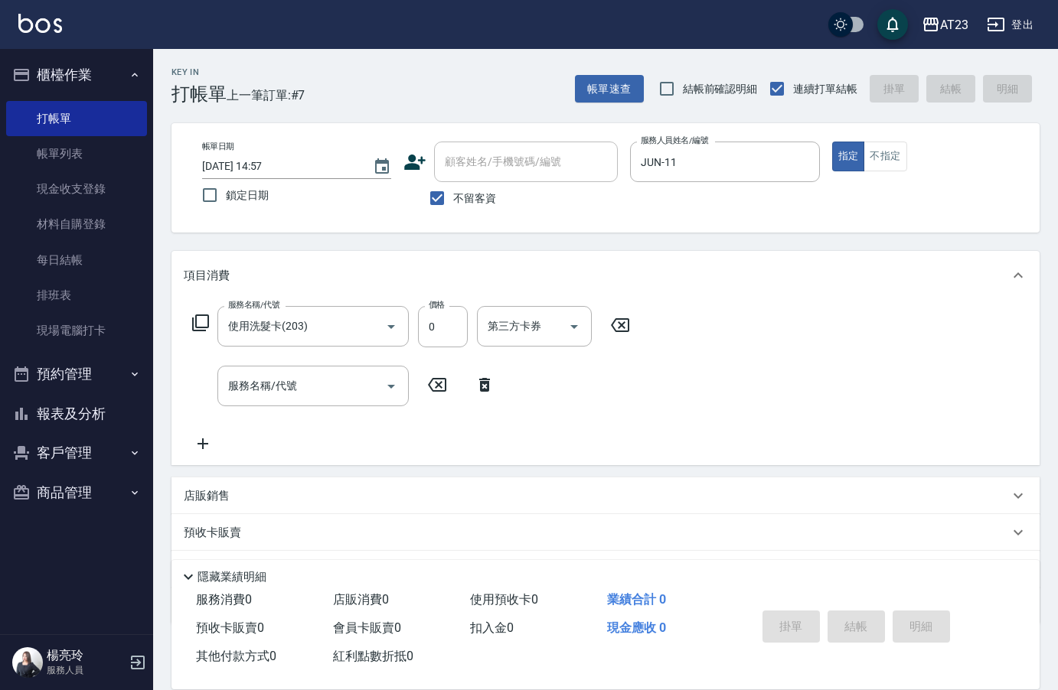
type input "2025/09/25 14:58"
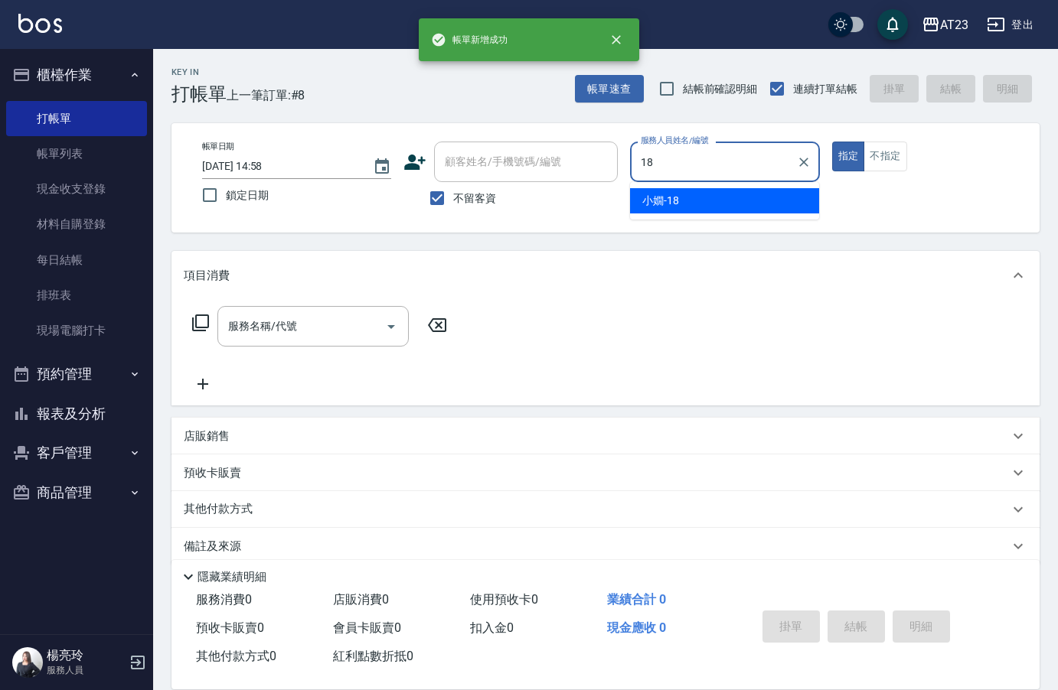
type input "小嫺-18"
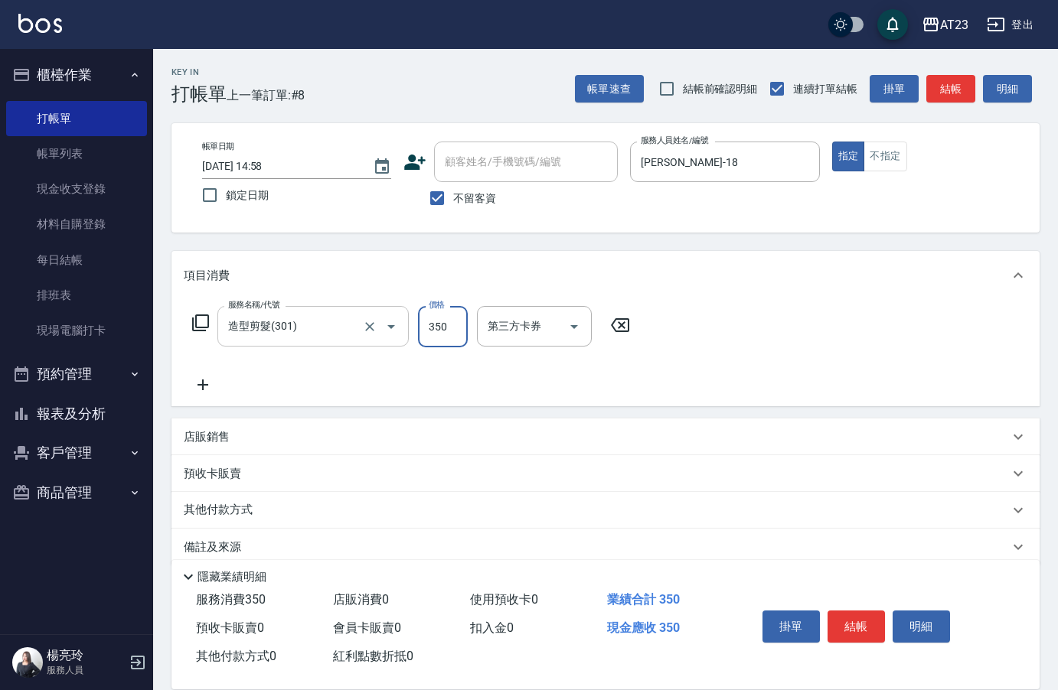
click at [337, 331] on input "造型剪髮(301)" at bounding box center [291, 326] width 135 height 27
type input "一般洗髮(201)"
type input "300"
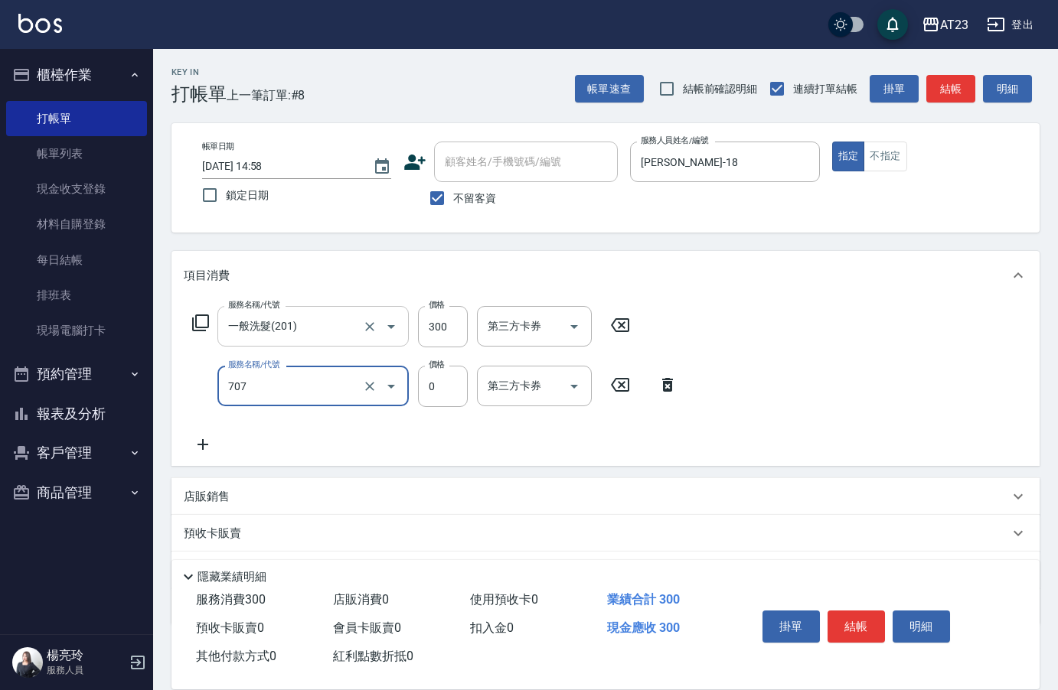
type input "互助70(707)"
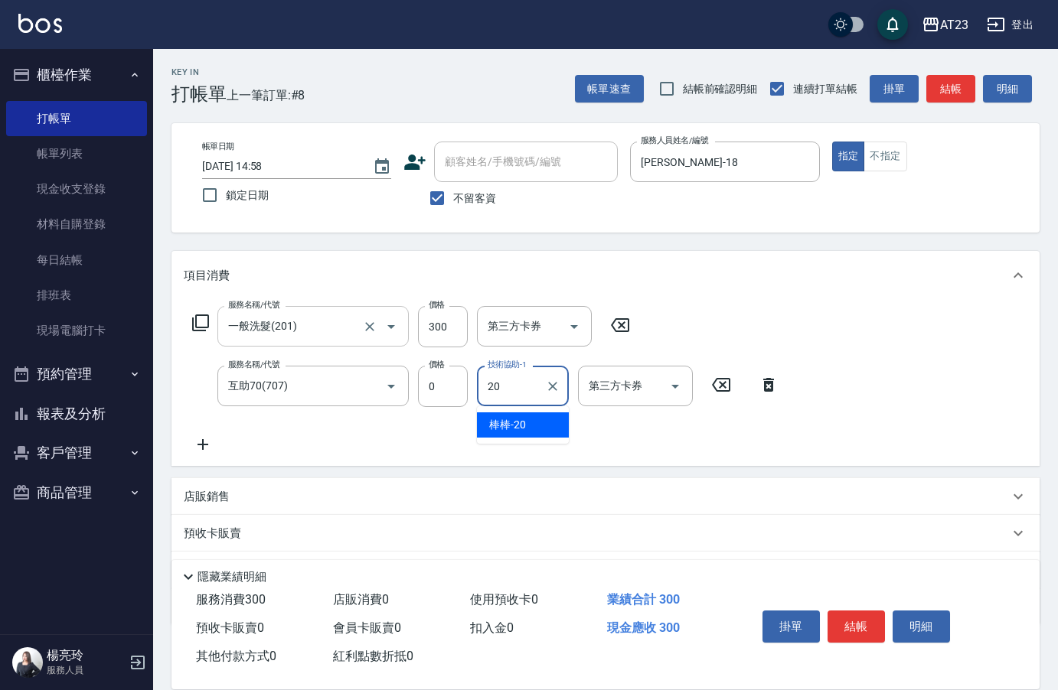
type input "棒棒-20"
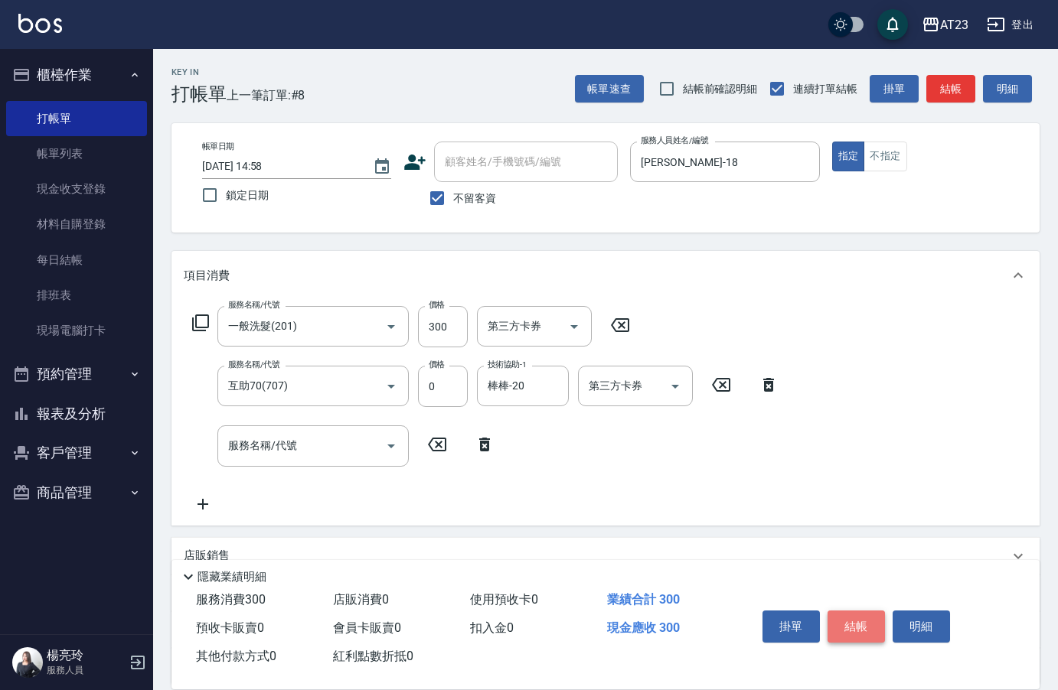
click at [856, 616] on button "結帳" at bounding box center [855, 627] width 57 height 32
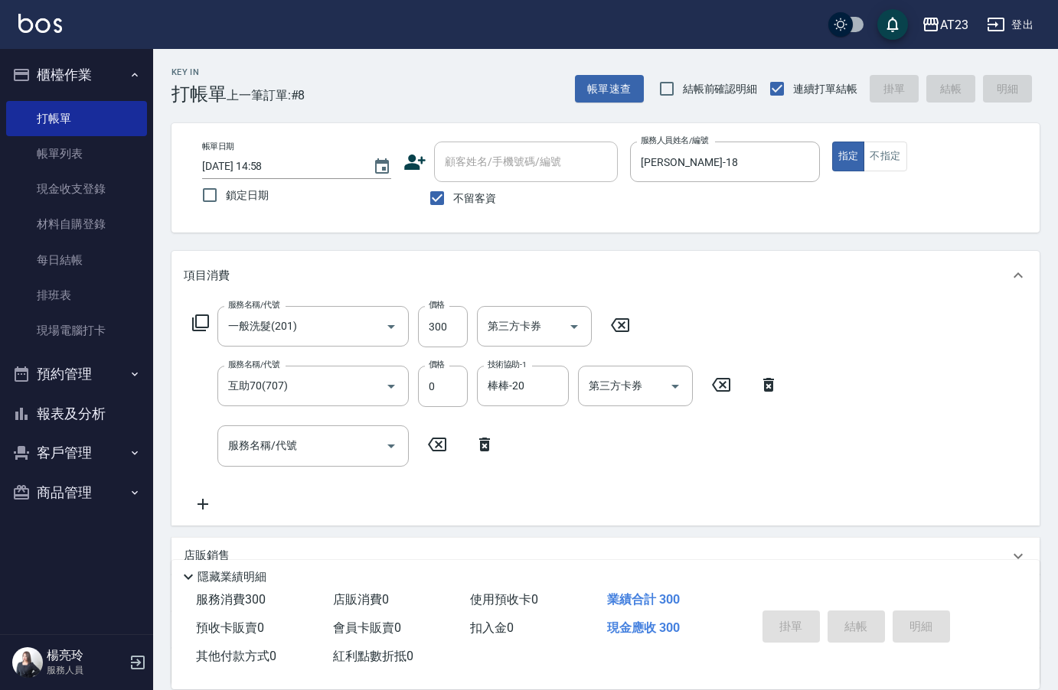
type input "2025/09/25 14:59"
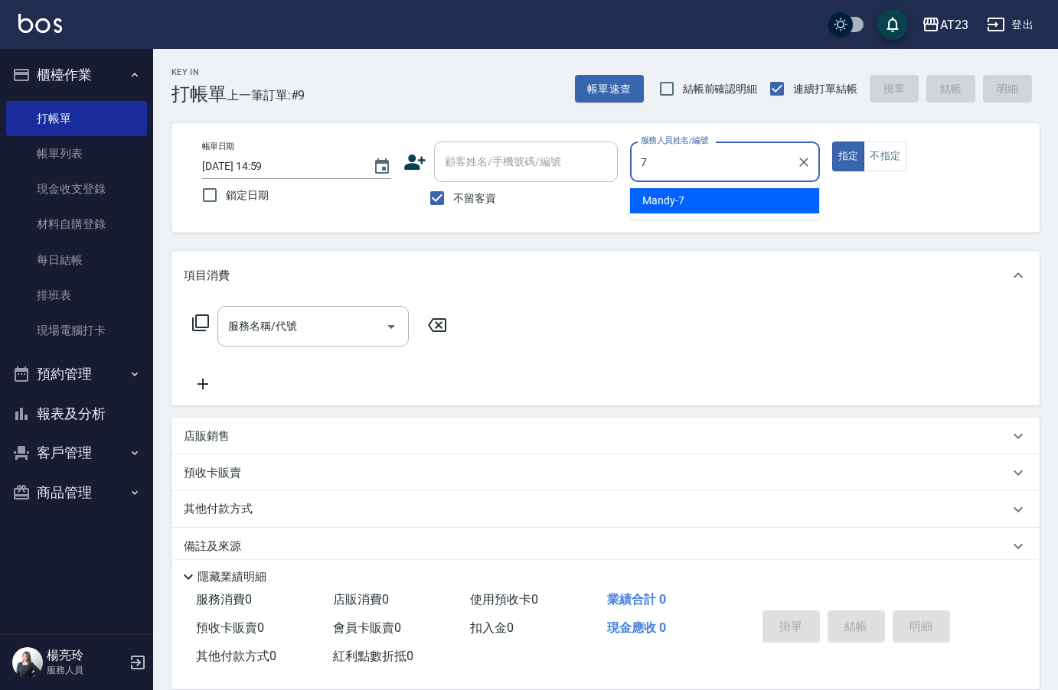
type input "Mandy-7"
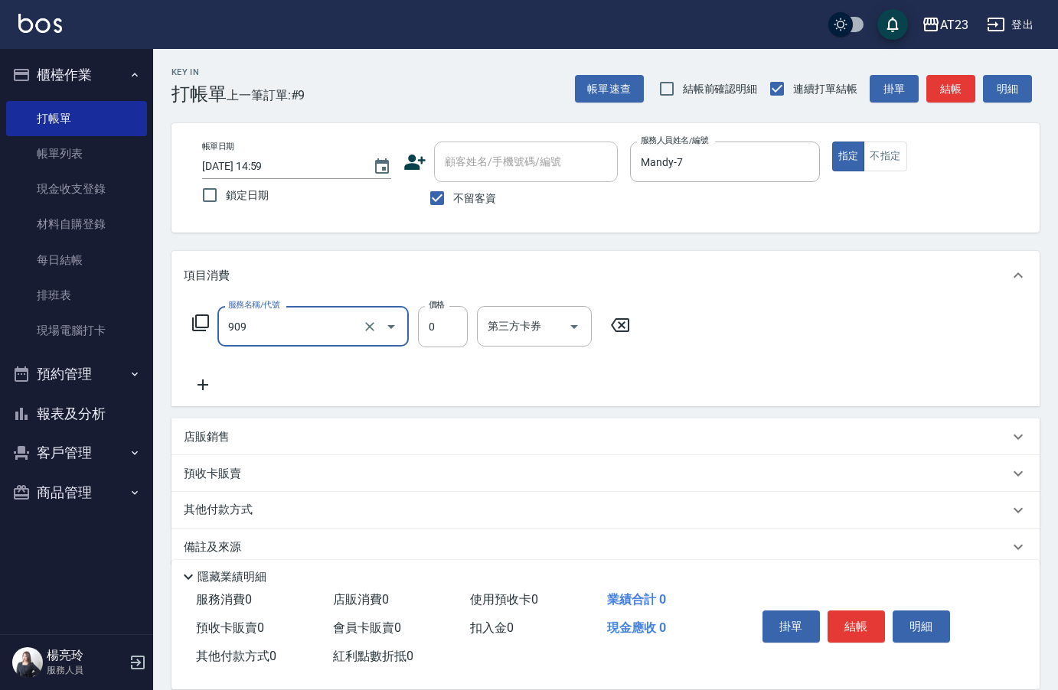
type input "火山泥(909)"
click at [191, 326] on icon at bounding box center [200, 323] width 18 height 18
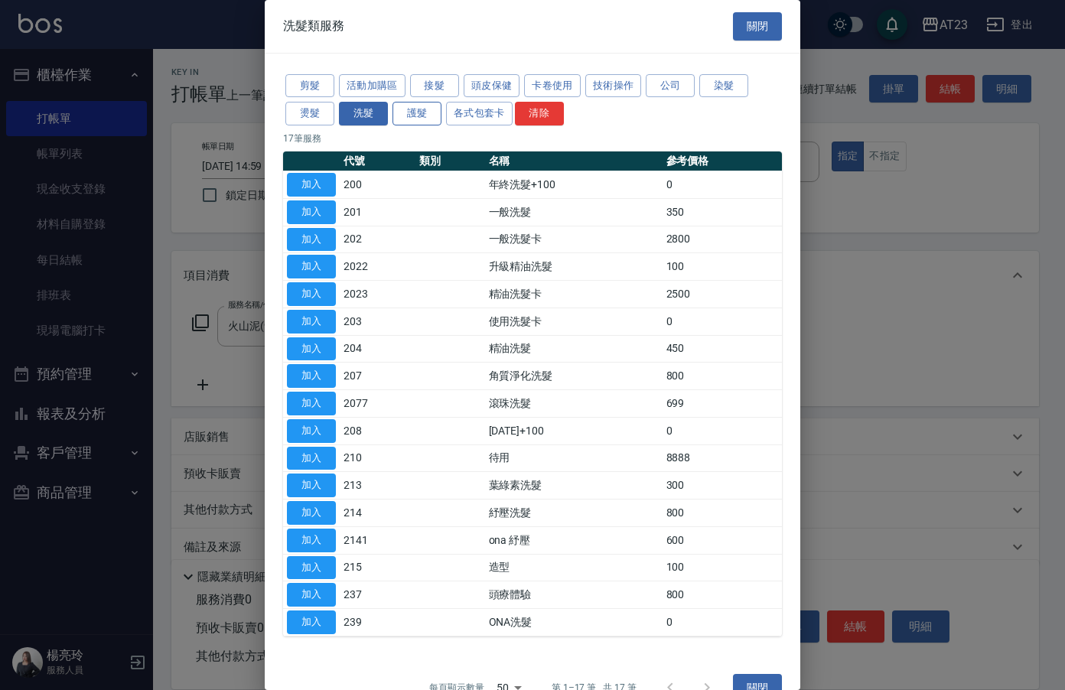
click at [421, 111] on button "護髮" at bounding box center [417, 114] width 49 height 24
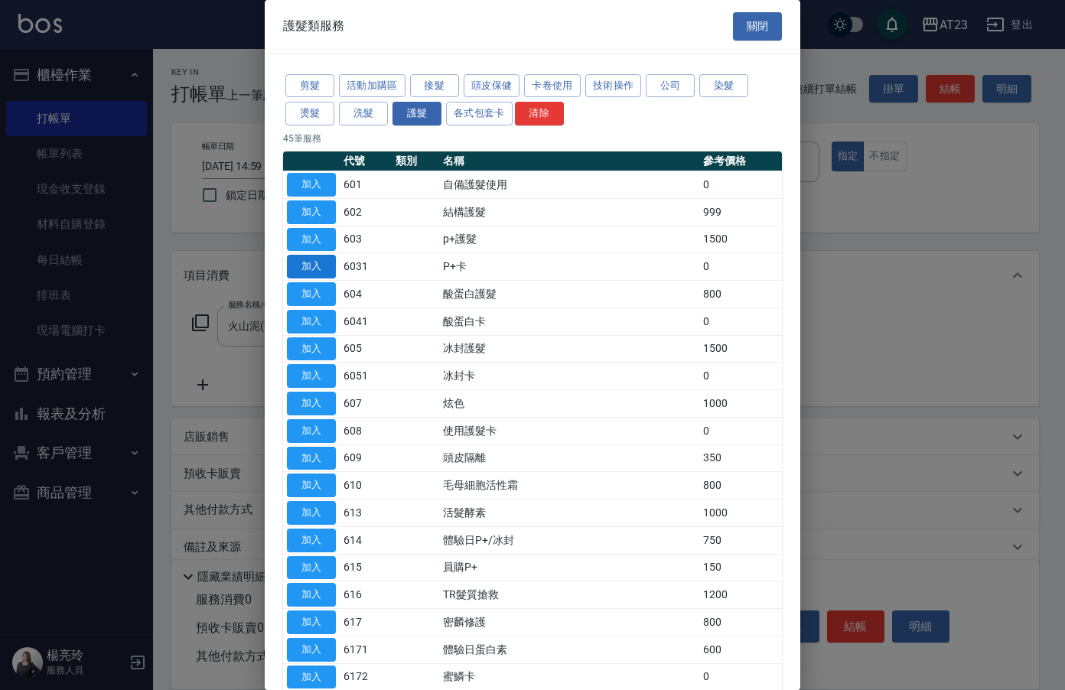
click at [306, 267] on button "加入" at bounding box center [311, 267] width 49 height 24
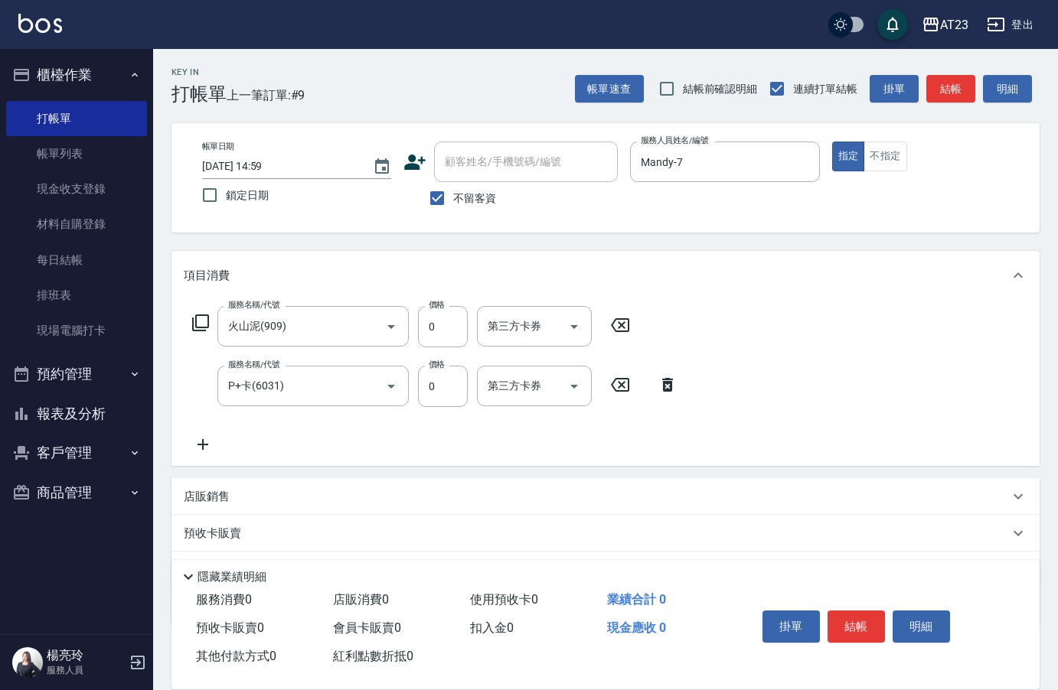
click at [210, 440] on icon at bounding box center [203, 444] width 38 height 18
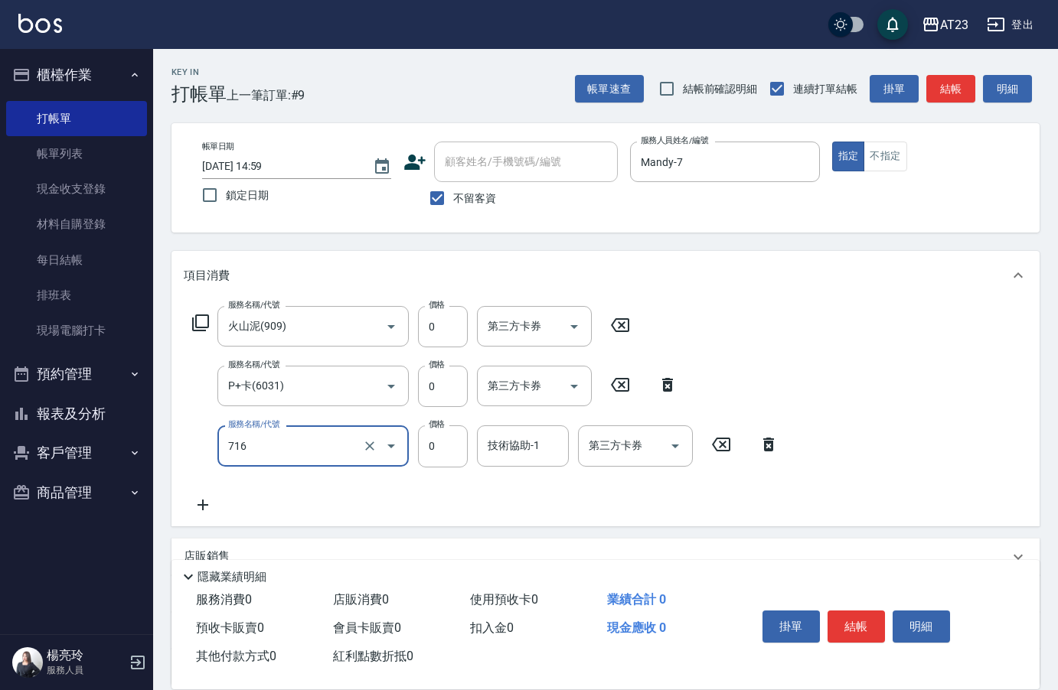
type input "互助160(716)"
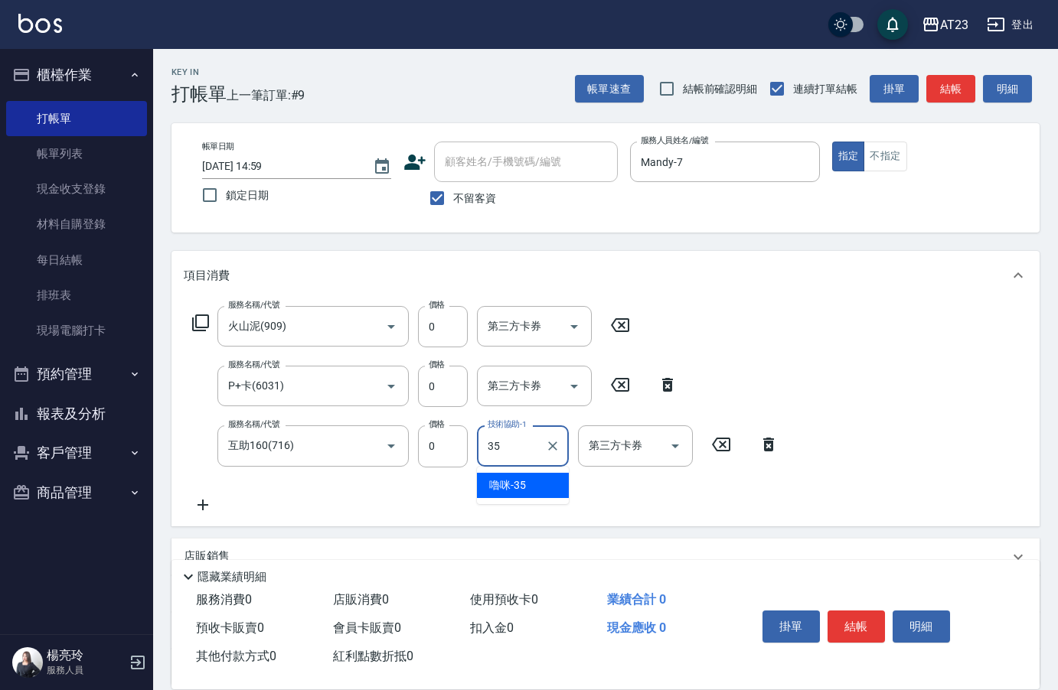
type input "嚕咪-35"
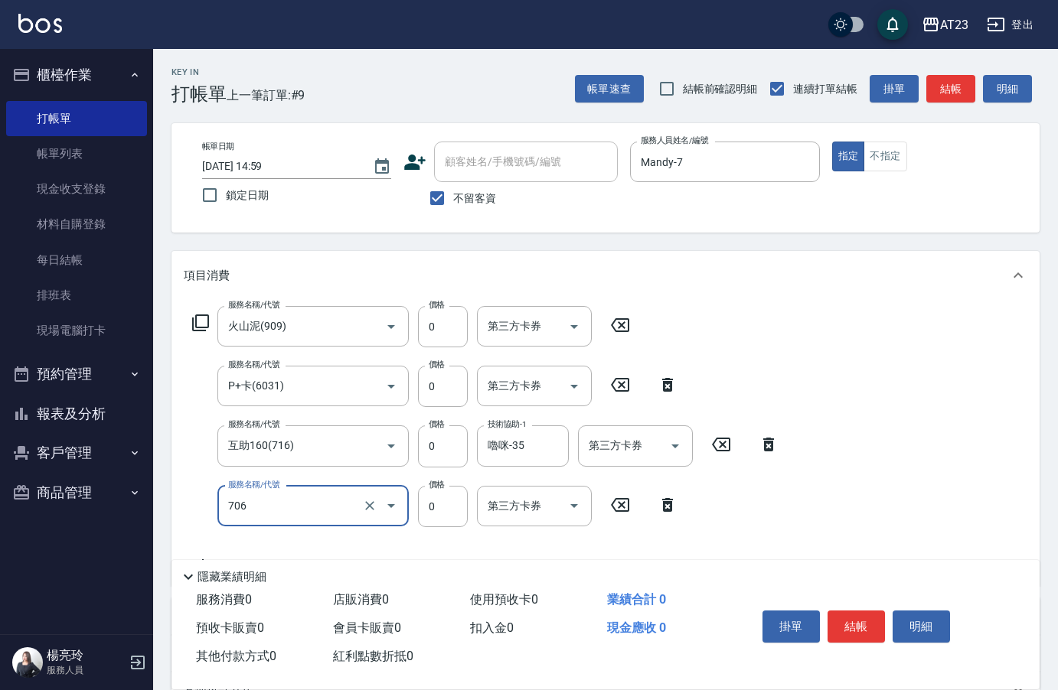
type input "互助60(706)"
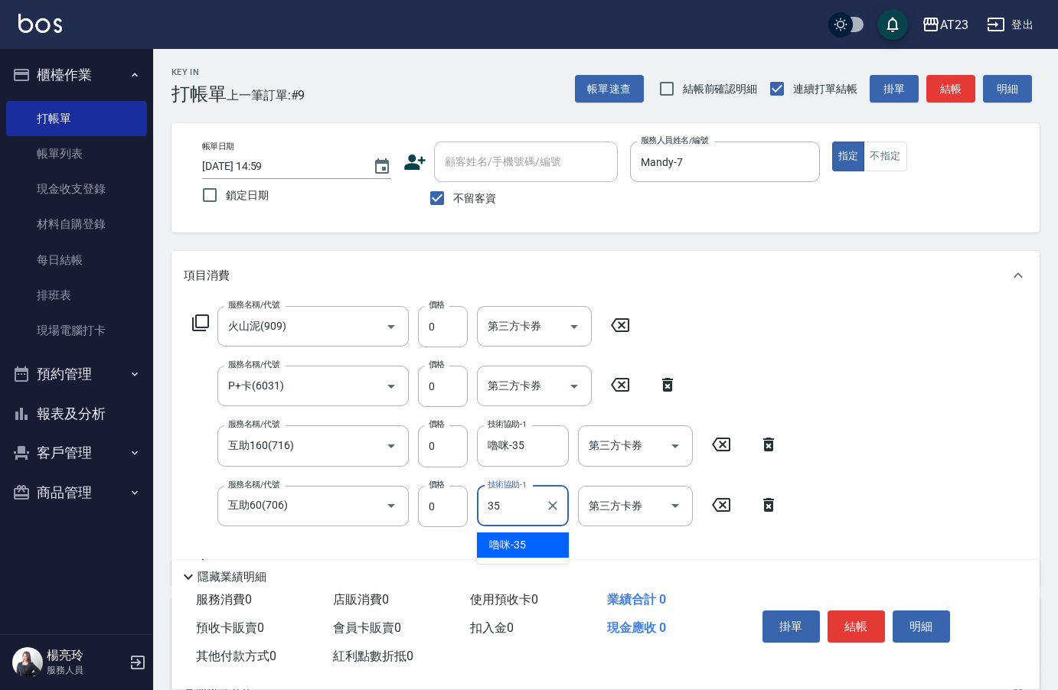
type input "嚕咪-35"
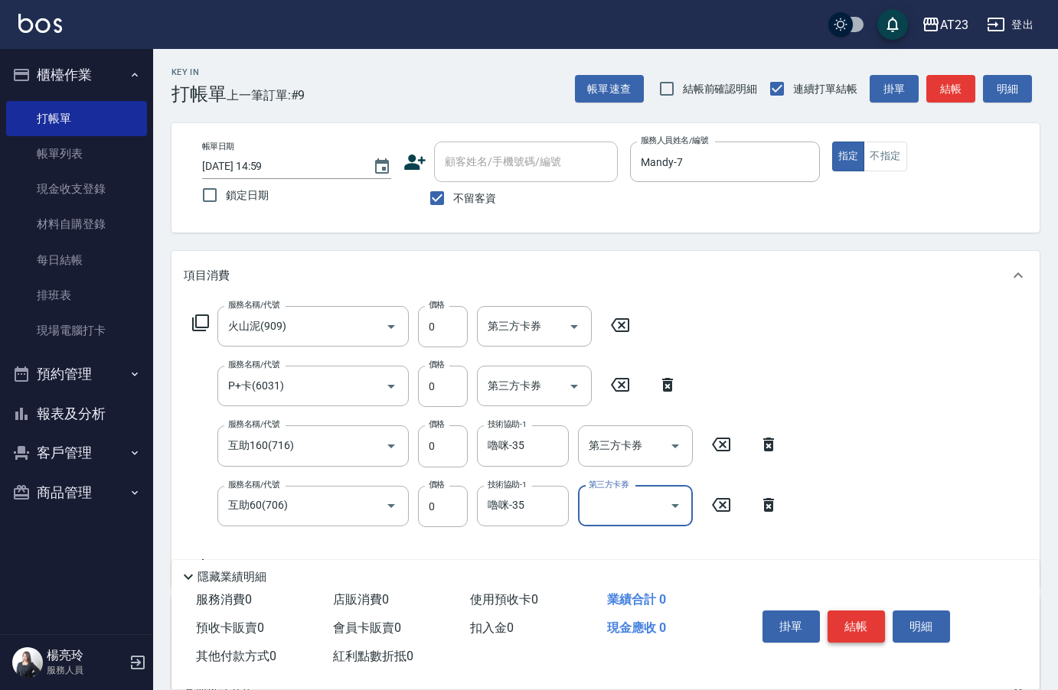
click at [855, 621] on button "結帳" at bounding box center [855, 627] width 57 height 32
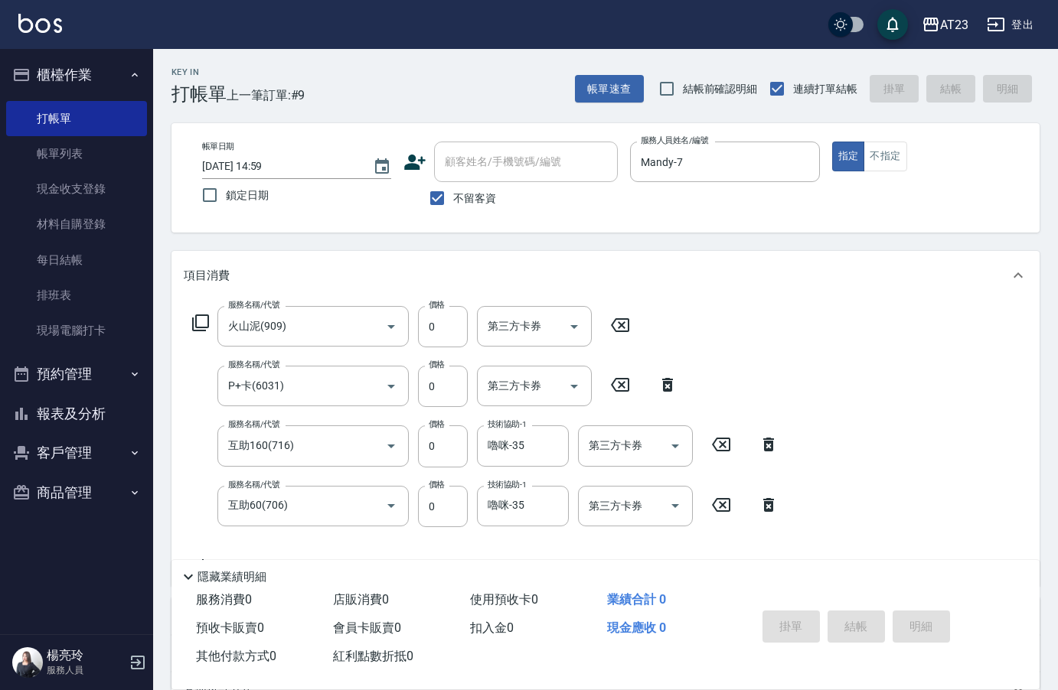
type input "2025/09/25 15:01"
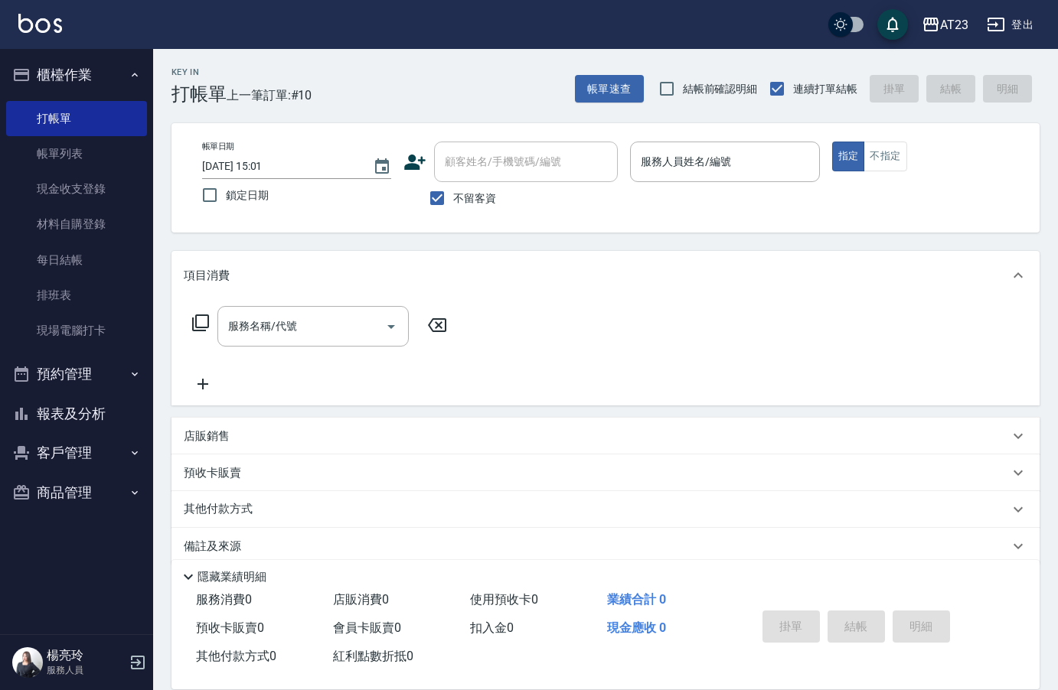
click at [463, 646] on div "紅利點數折抵 0" at bounding box center [395, 657] width 137 height 28
